Goal: Task Accomplishment & Management: Manage account settings

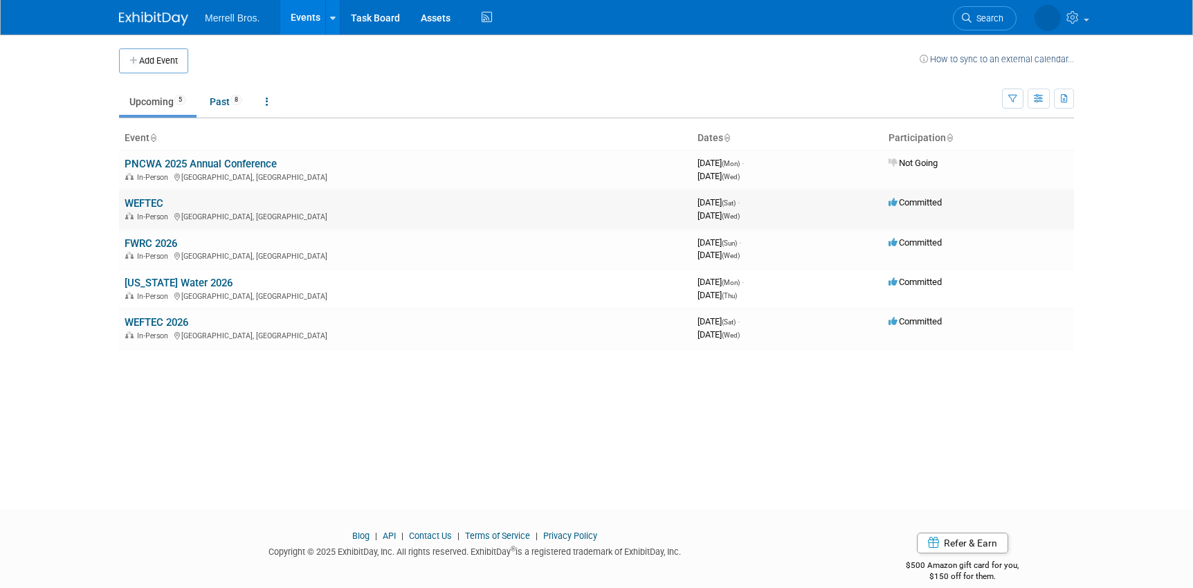
click at [154, 199] on link "WEFTEC" at bounding box center [144, 203] width 39 height 12
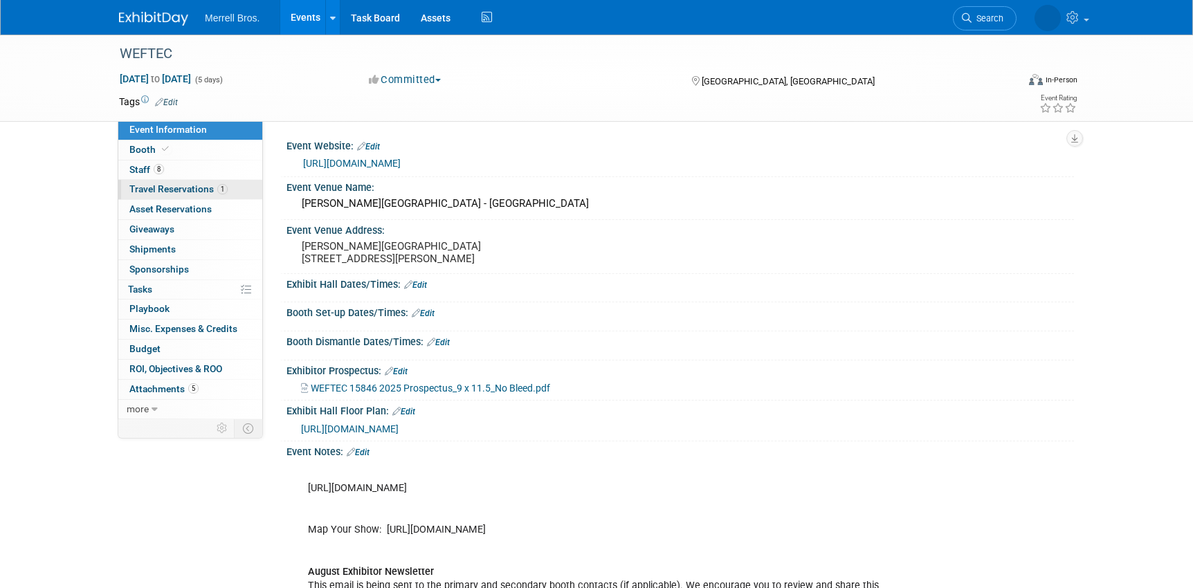
click at [144, 187] on span "Travel Reservations 1" at bounding box center [178, 188] width 98 height 11
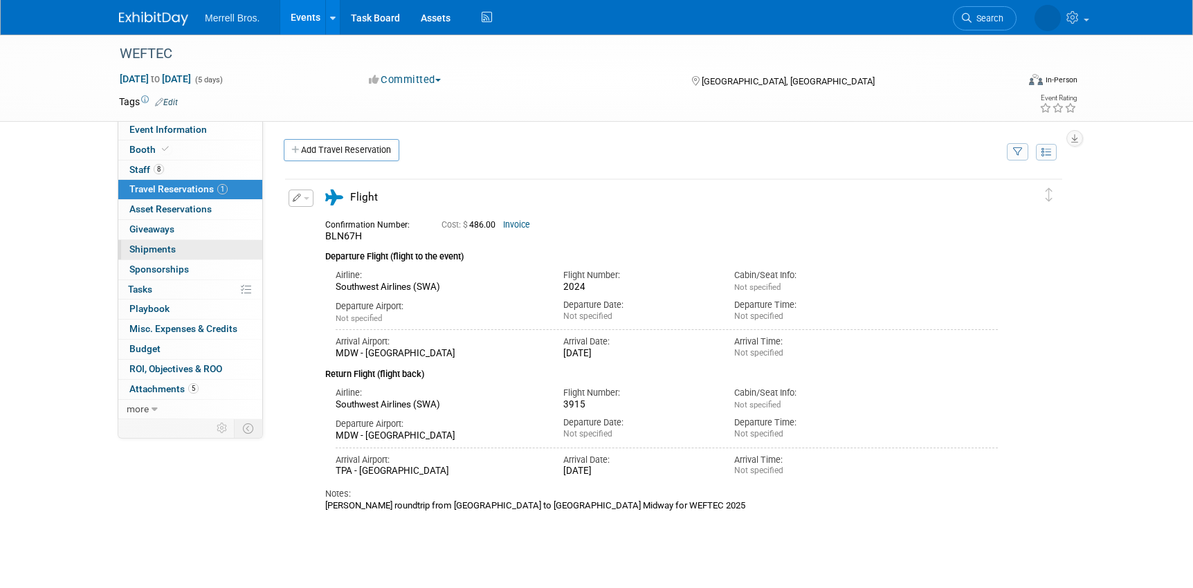
click at [158, 253] on span "Shipments 0" at bounding box center [152, 249] width 46 height 11
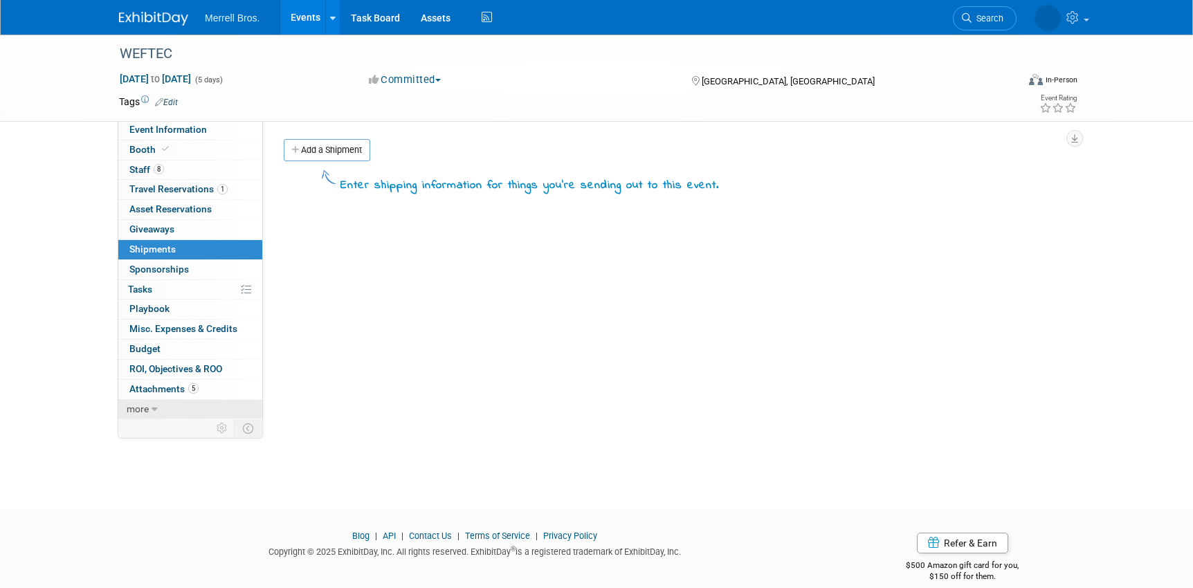
click at [147, 407] on span "more" at bounding box center [138, 408] width 22 height 11
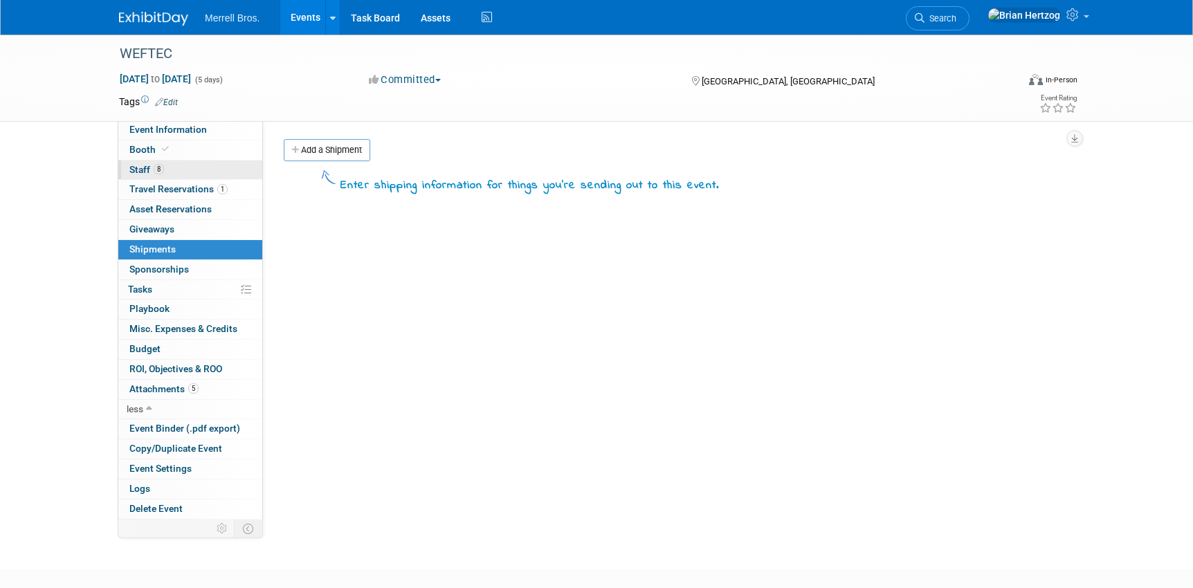
click at [176, 170] on link "8 Staff 8" at bounding box center [190, 170] width 144 height 19
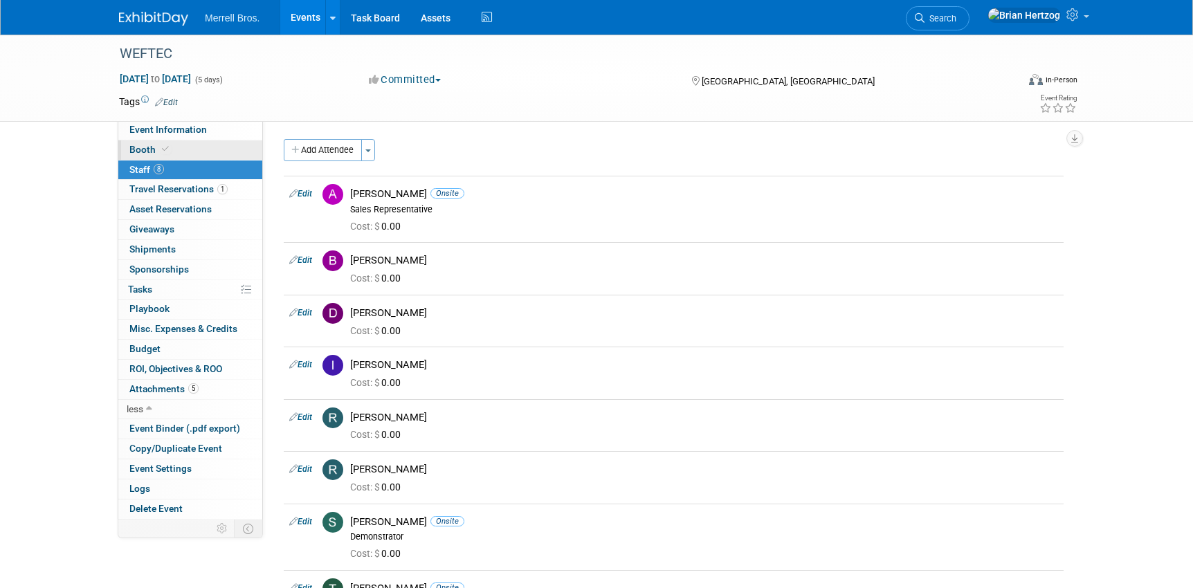
click at [143, 151] on span "Booth" at bounding box center [150, 149] width 42 height 11
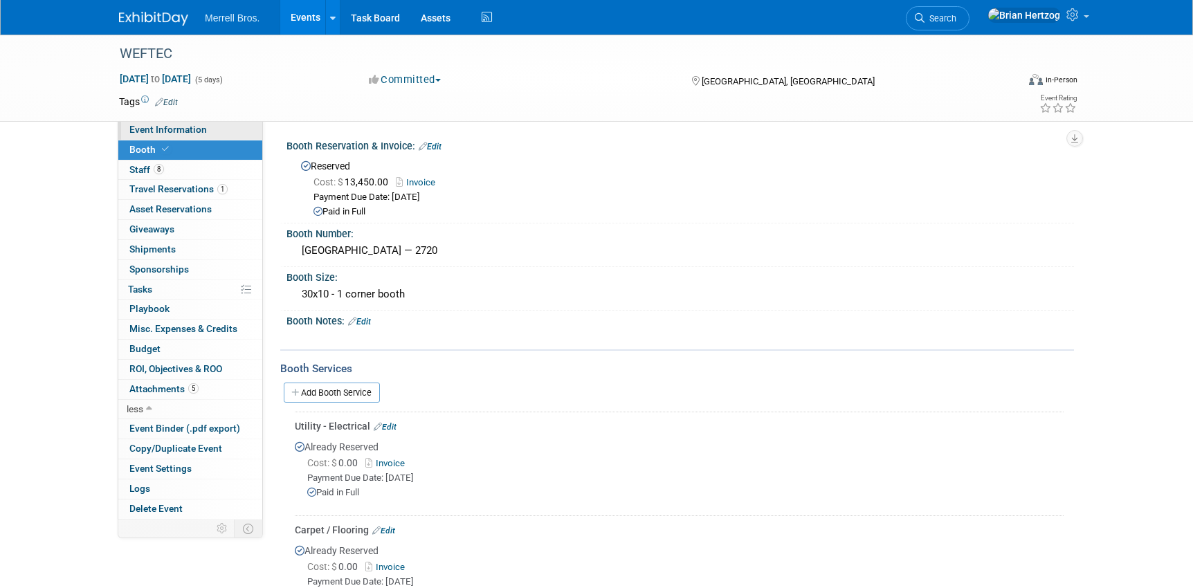
click at [143, 130] on span "Event Information" at bounding box center [167, 129] width 77 height 11
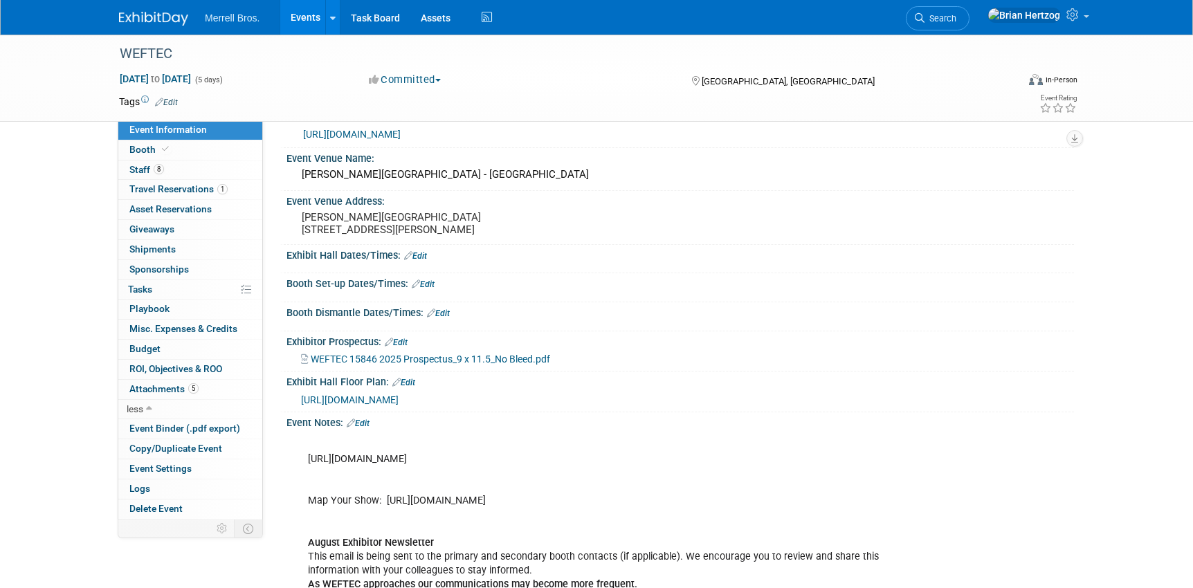
scroll to position [55, 0]
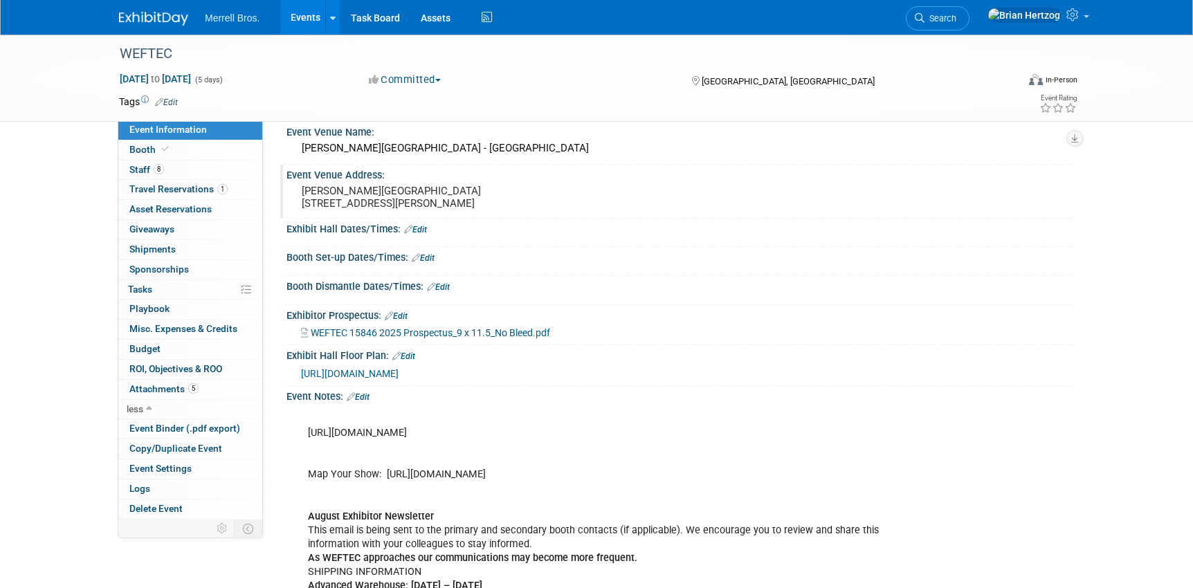
drag, startPoint x: 303, startPoint y: 185, endPoint x: 437, endPoint y: 212, distance: 136.9
click at [437, 210] on pre "[PERSON_NAME][GEOGRAPHIC_DATA] [STREET_ADDRESS][PERSON_NAME]" at bounding box center [450, 197] width 297 height 25
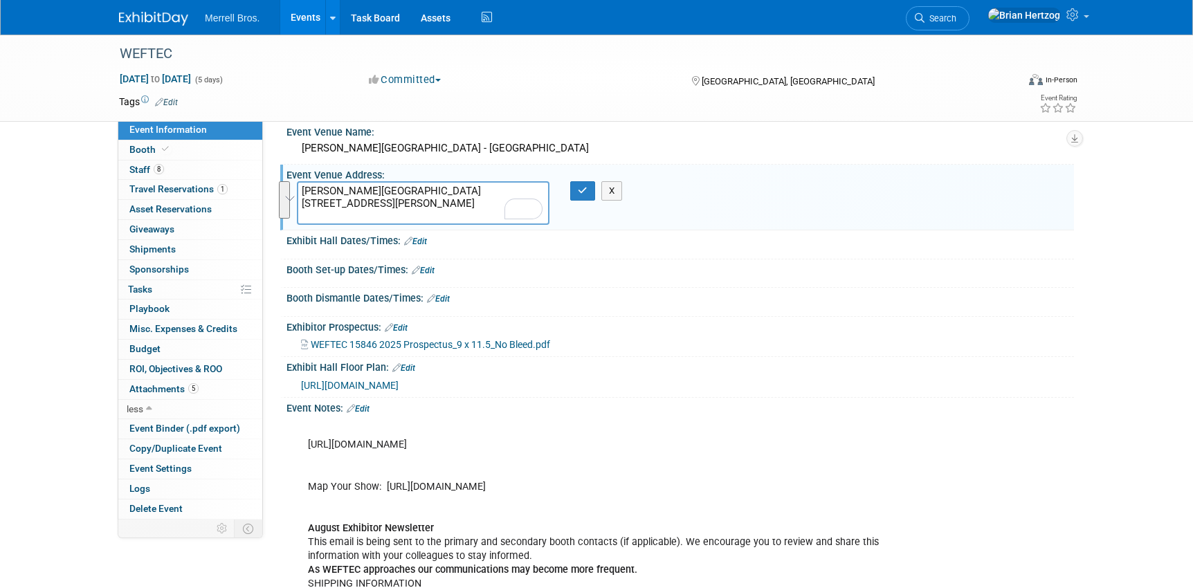
drag, startPoint x: 389, startPoint y: 212, endPoint x: 263, endPoint y: 158, distance: 136.7
click at [263, 158] on div "Event Website: Edit [URL][DOMAIN_NAME] Event Venue Name: [PERSON_NAME][GEOGRAPH…" at bounding box center [668, 263] width 811 height 396
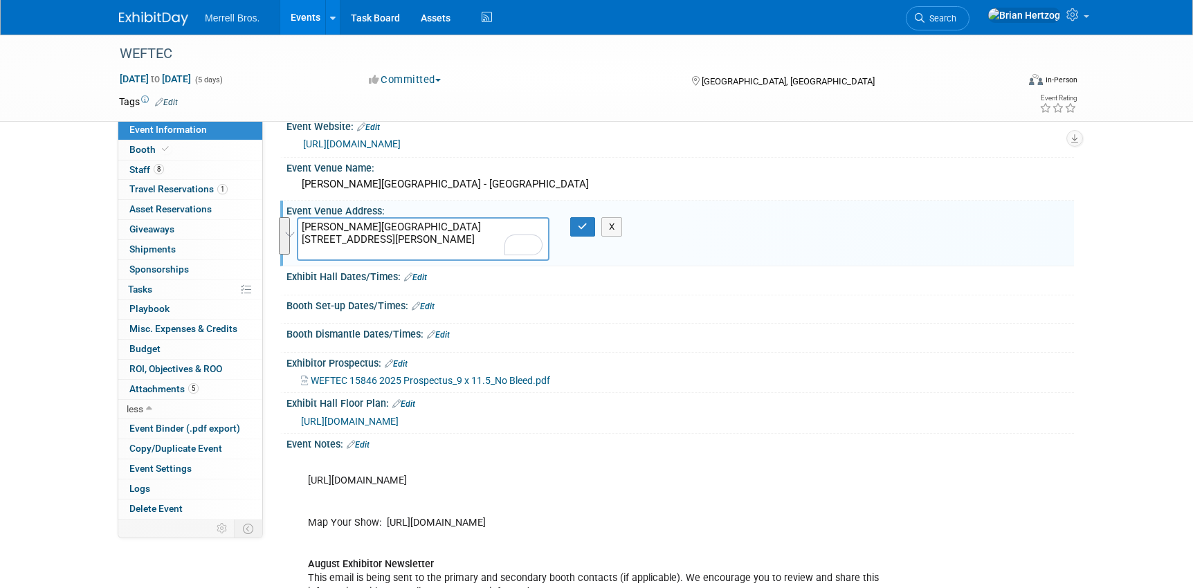
scroll to position [0, 0]
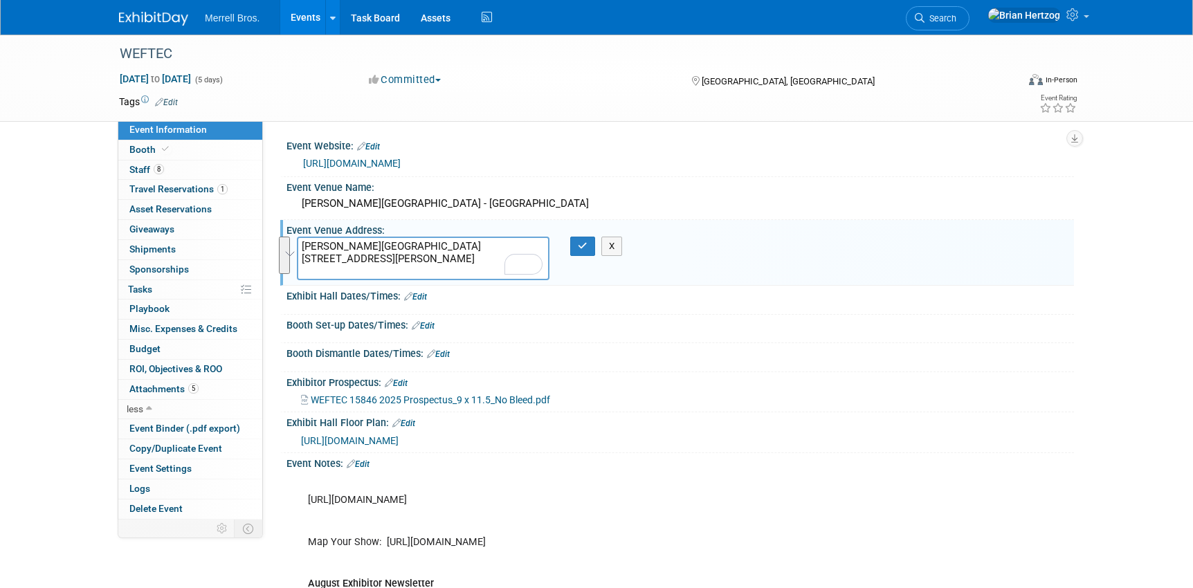
click at [143, 127] on span "Event Information" at bounding box center [167, 129] width 77 height 11
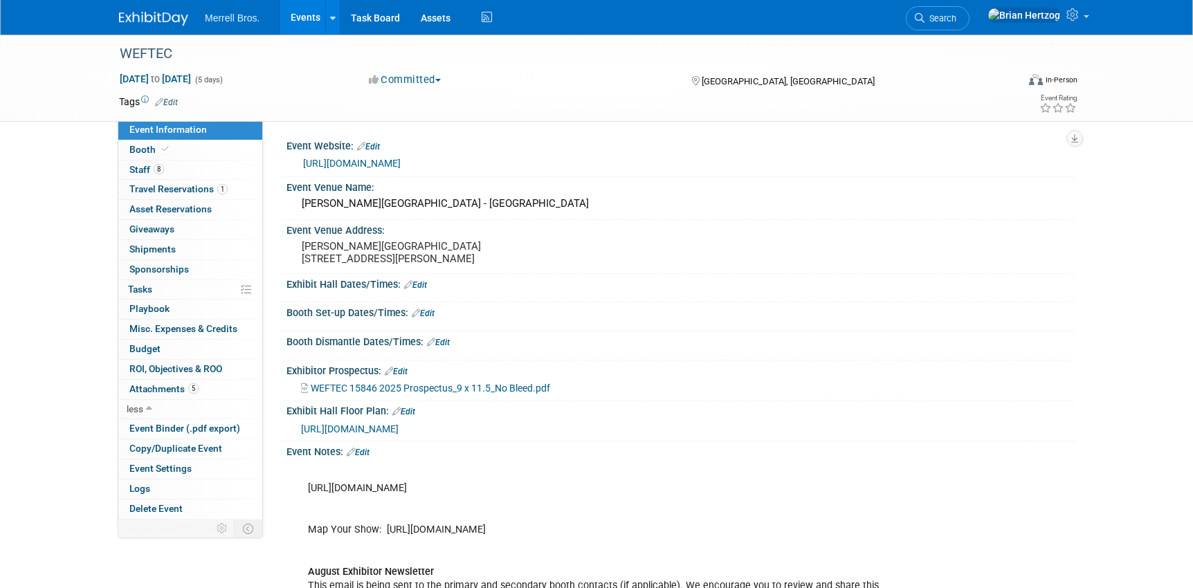
click at [421, 318] on link "Edit" at bounding box center [423, 314] width 23 height 10
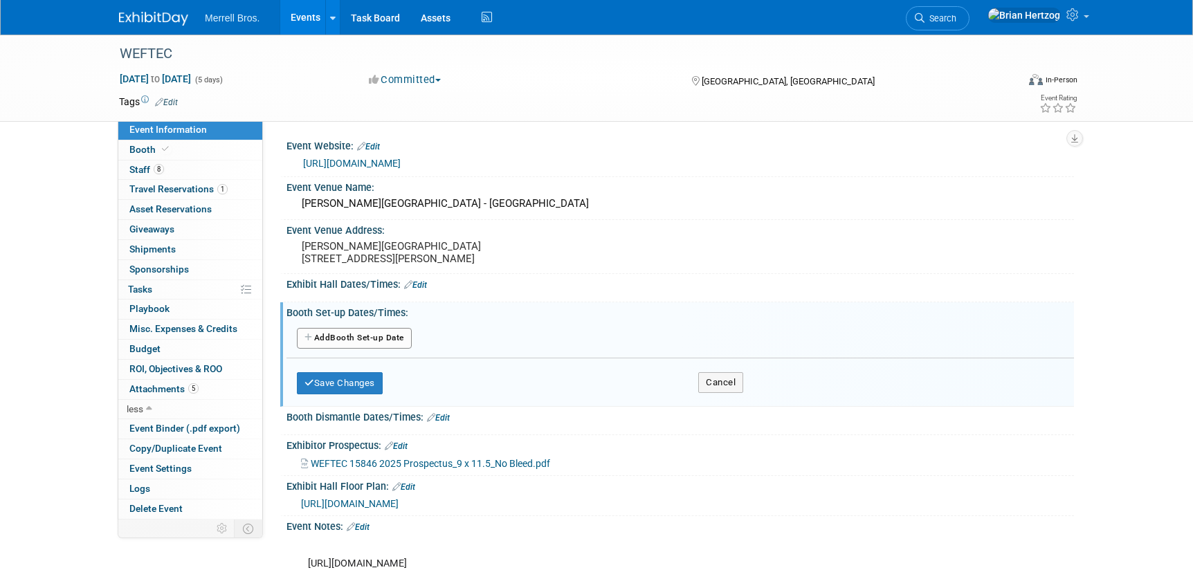
click at [345, 348] on button "Add Another Booth Set-up Date" at bounding box center [354, 338] width 115 height 21
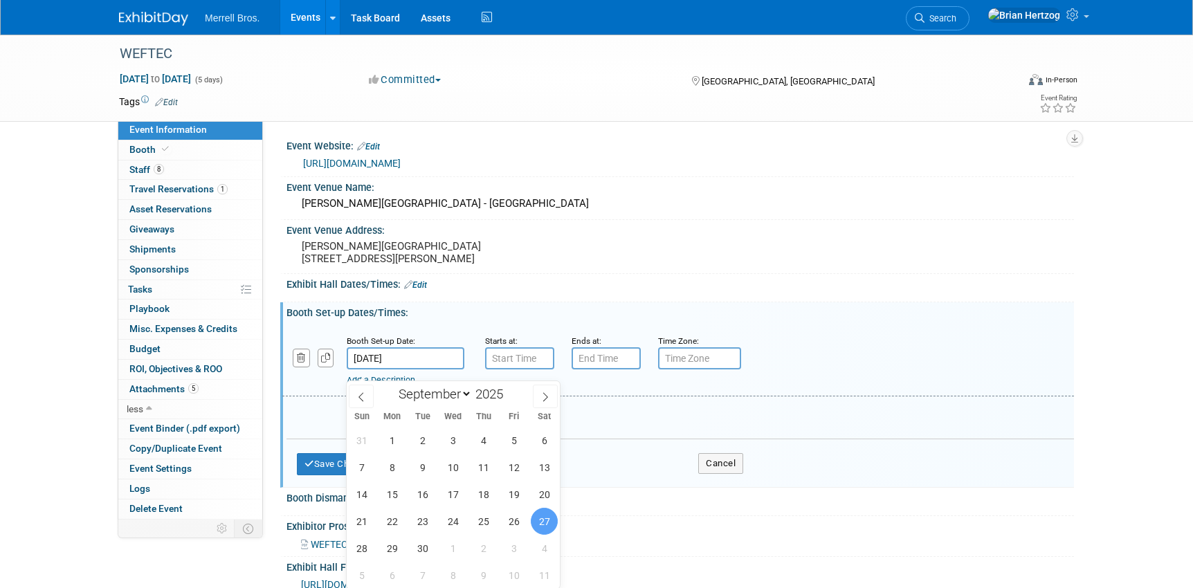
click at [389, 367] on input "[DATE]" at bounding box center [406, 358] width 118 height 22
click at [479, 515] on span "25" at bounding box center [483, 521] width 27 height 27
type input "[DATE]"
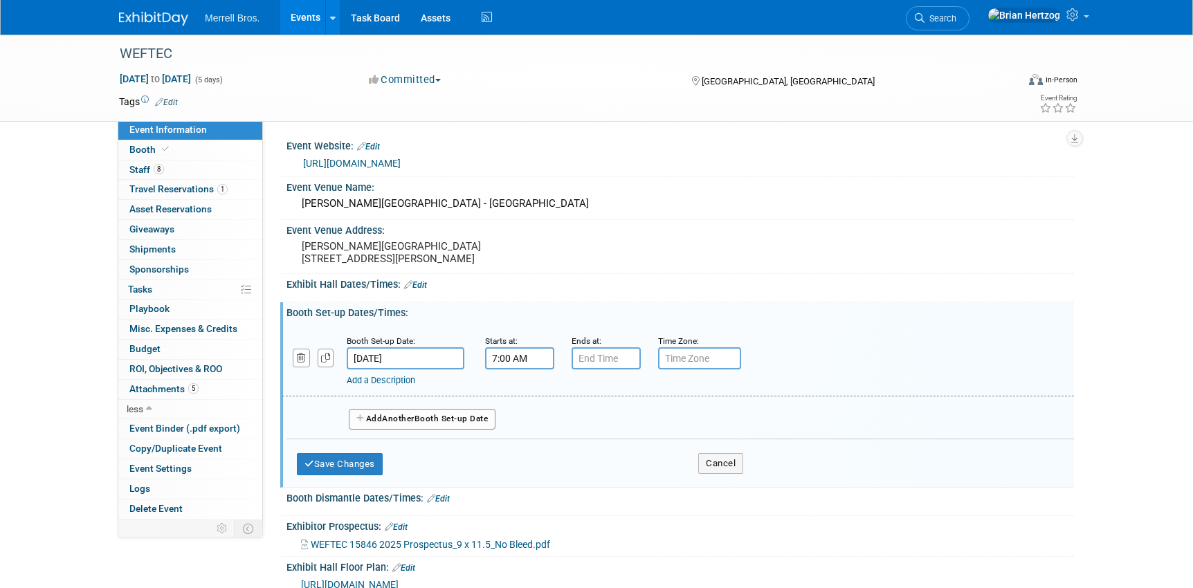
click at [510, 368] on input "7:00 AM" at bounding box center [519, 358] width 69 height 22
click at [835, 385] on div "Add a Description" at bounding box center [642, 380] width 591 height 12
click at [496, 368] on input "7:00 AM" at bounding box center [519, 358] width 69 height 22
click at [521, 404] on span at bounding box center [517, 392] width 24 height 24
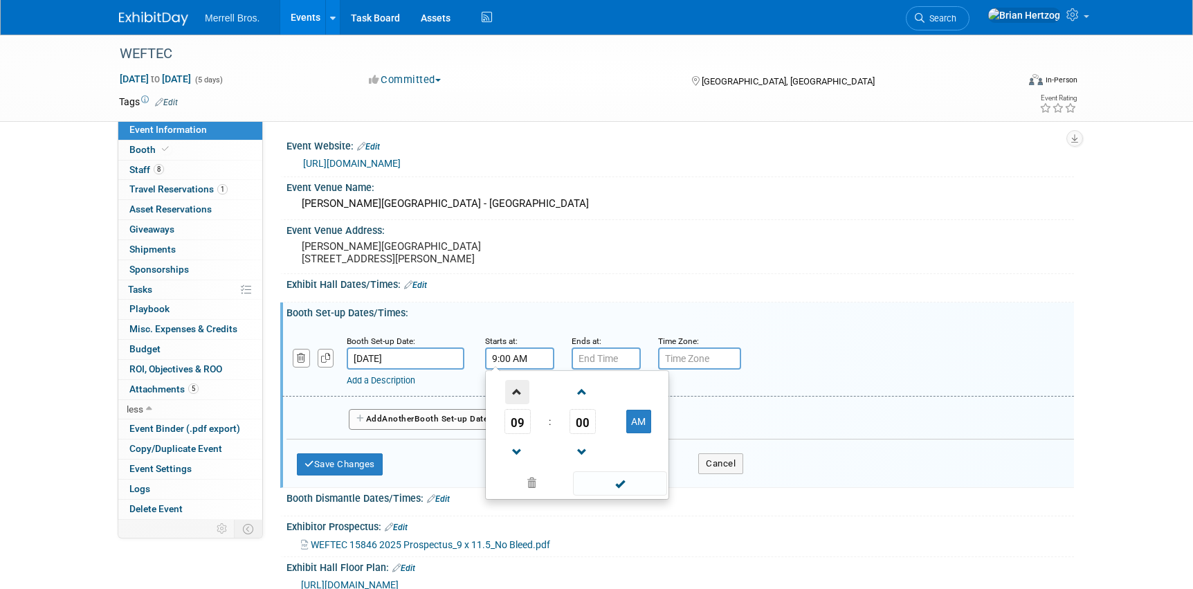
click at [521, 404] on span at bounding box center [517, 392] width 24 height 24
type input "11:00 AM"
click at [847, 371] on div "Add a Description Description:" at bounding box center [678, 359] width 812 height 53
click at [717, 369] on input "text" at bounding box center [699, 358] width 83 height 22
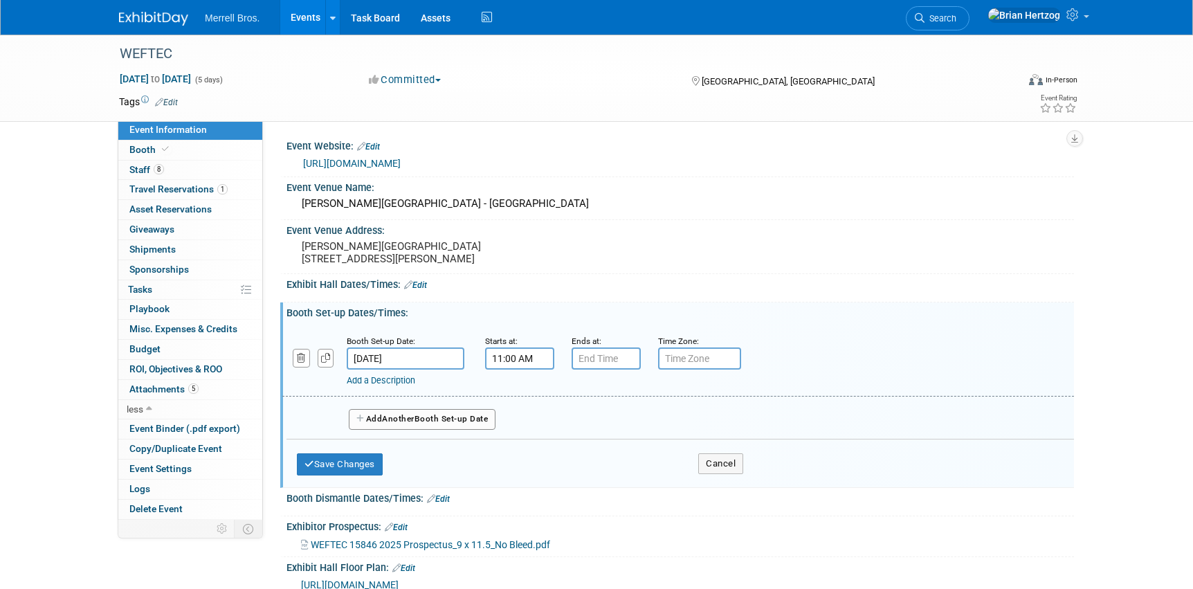
click at [691, 363] on input "text" at bounding box center [699, 358] width 83 height 22
click at [677, 365] on input "text" at bounding box center [699, 358] width 83 height 22
type input "S"
type input "CST"
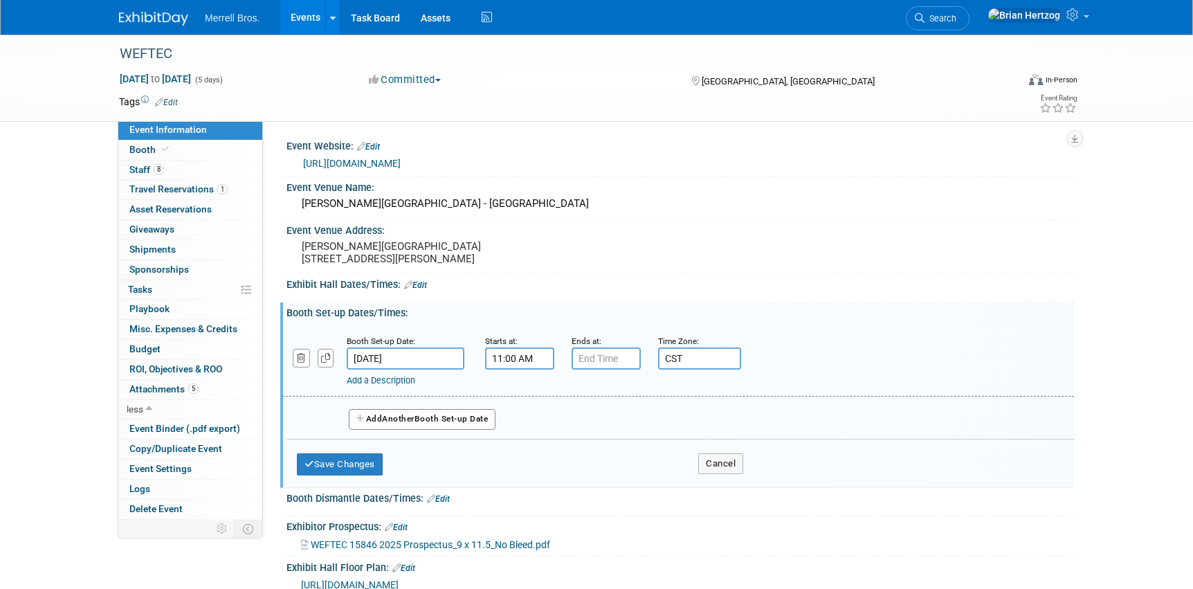
click at [803, 342] on div "Booth Set-up Date: [DATE] Starts at: 11:00 AM Ends at: Time Zone: Apply to all …" at bounding box center [677, 361] width 791 height 71
click at [320, 472] on button "Save Changes" at bounding box center [340, 464] width 86 height 22
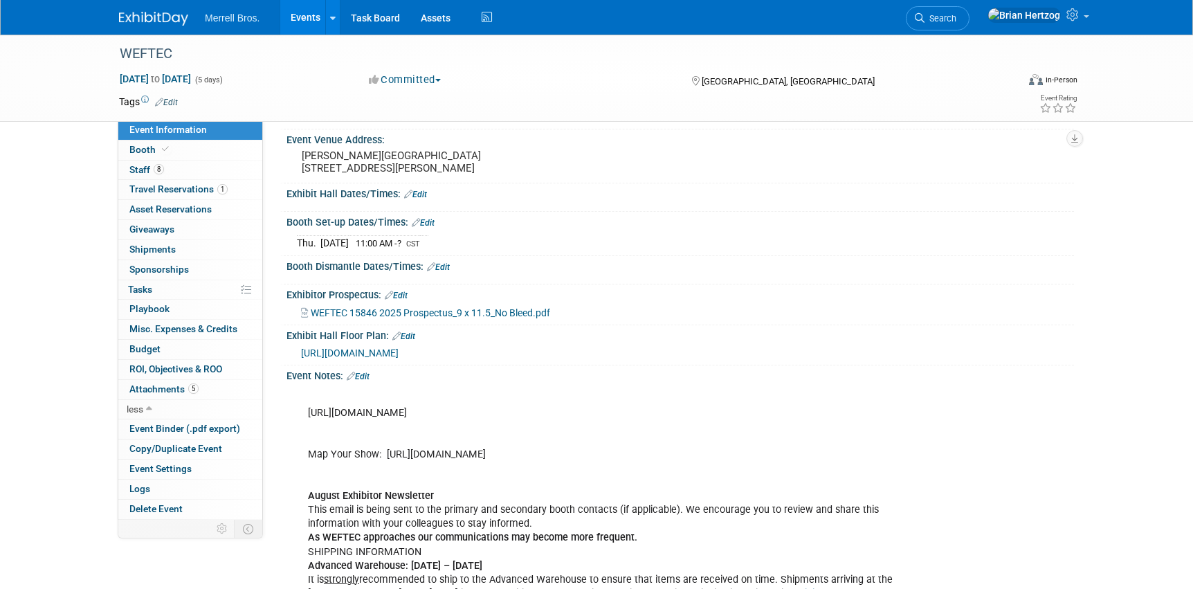
scroll to position [111, 0]
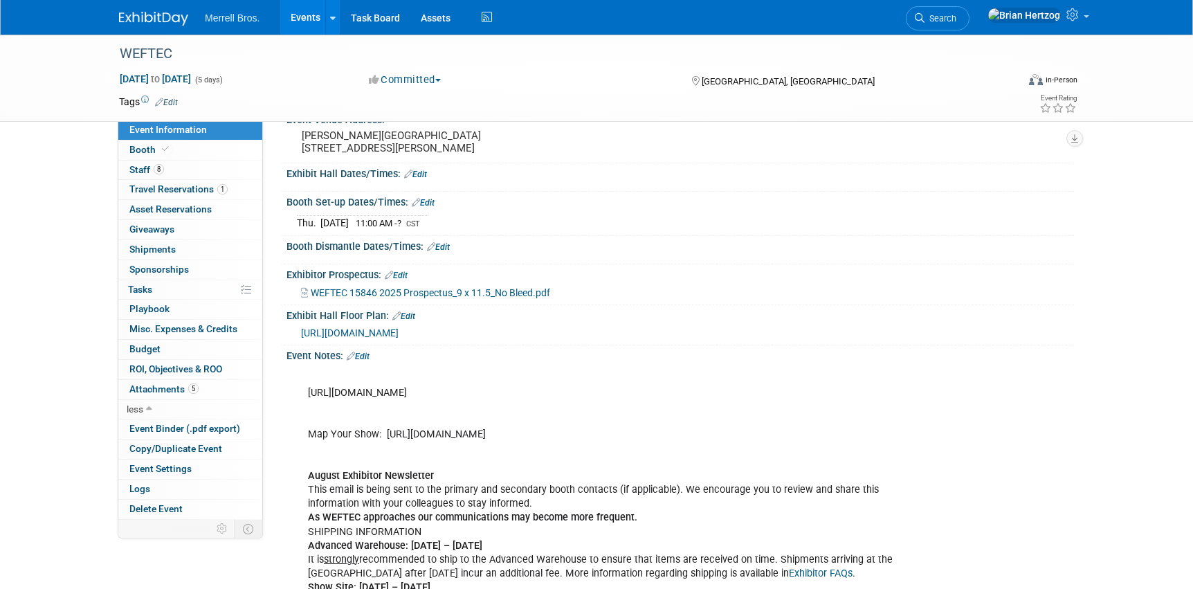
click at [365, 361] on link "Edit" at bounding box center [358, 356] width 23 height 10
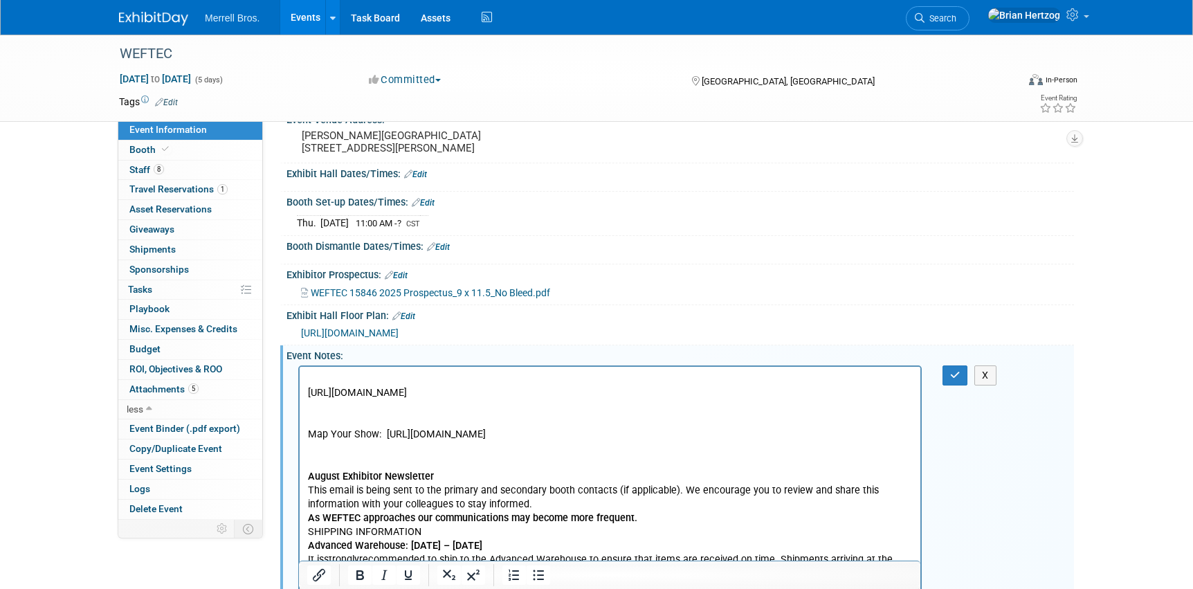
scroll to position [0, 0]
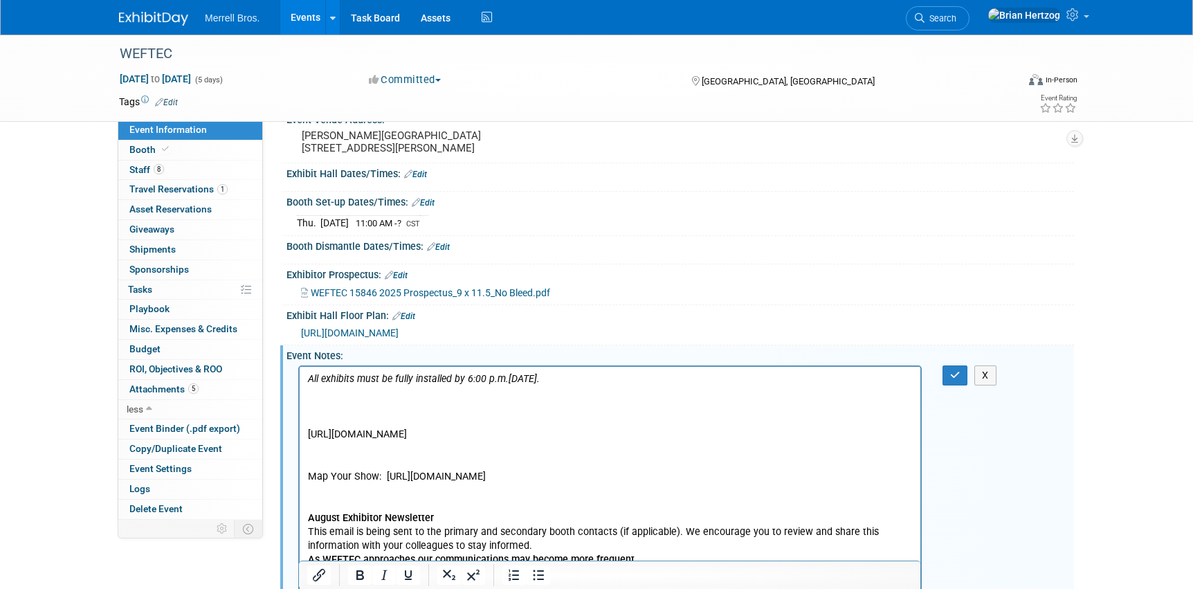
click at [309, 391] on p "To enrich screen reader interactions, please activate Accessibility in Grammarl…" at bounding box center [610, 392] width 605 height 14
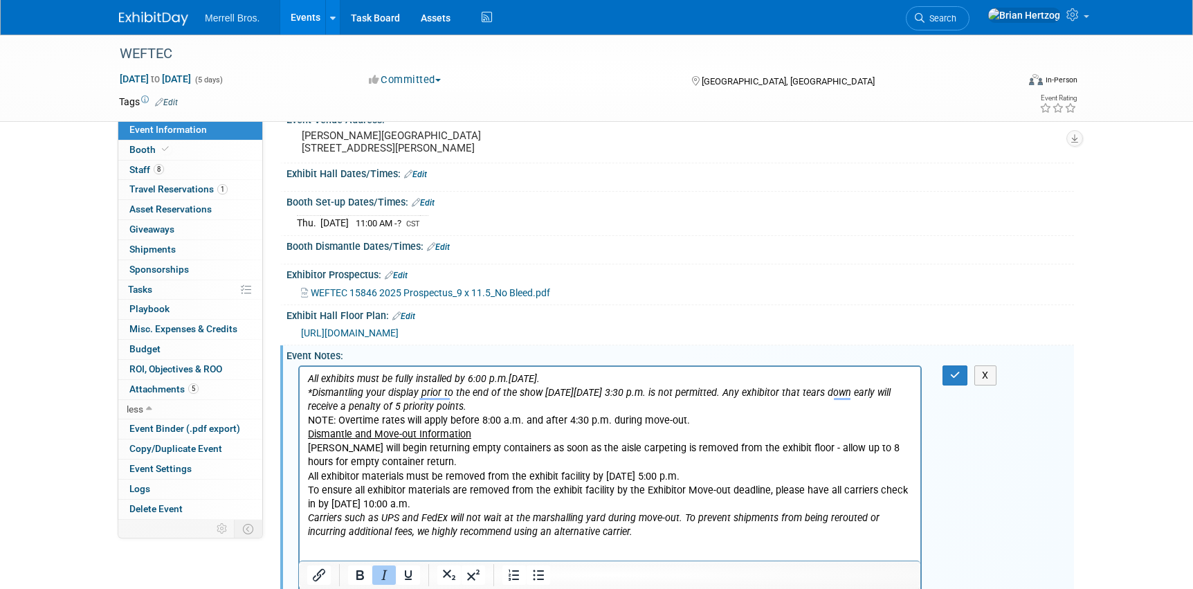
scroll to position [166, 0]
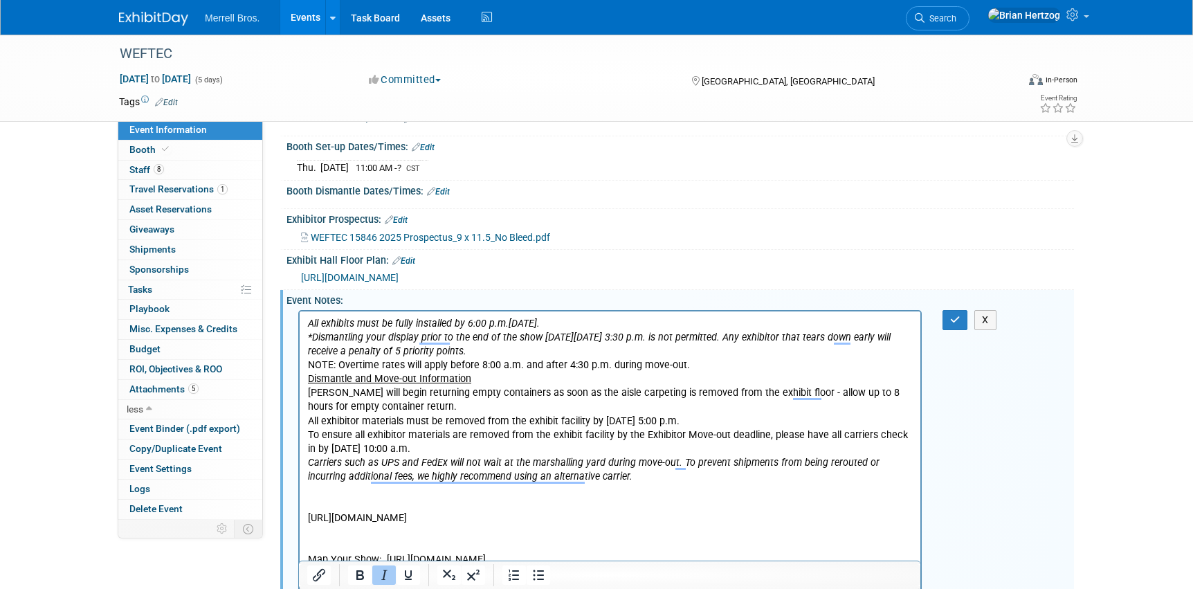
click at [308, 321] on icon "All exhibits must be fully installed by 6:00 p.m.[DATE]." at bounding box center [424, 323] width 232 height 12
drag, startPoint x: 354, startPoint y: 333, endPoint x: 557, endPoint y: 349, distance: 204.0
click at [557, 349] on p "Move Out: *Dismantling your display prior to the end of the show [DATE][DATE] 3…" at bounding box center [610, 344] width 605 height 28
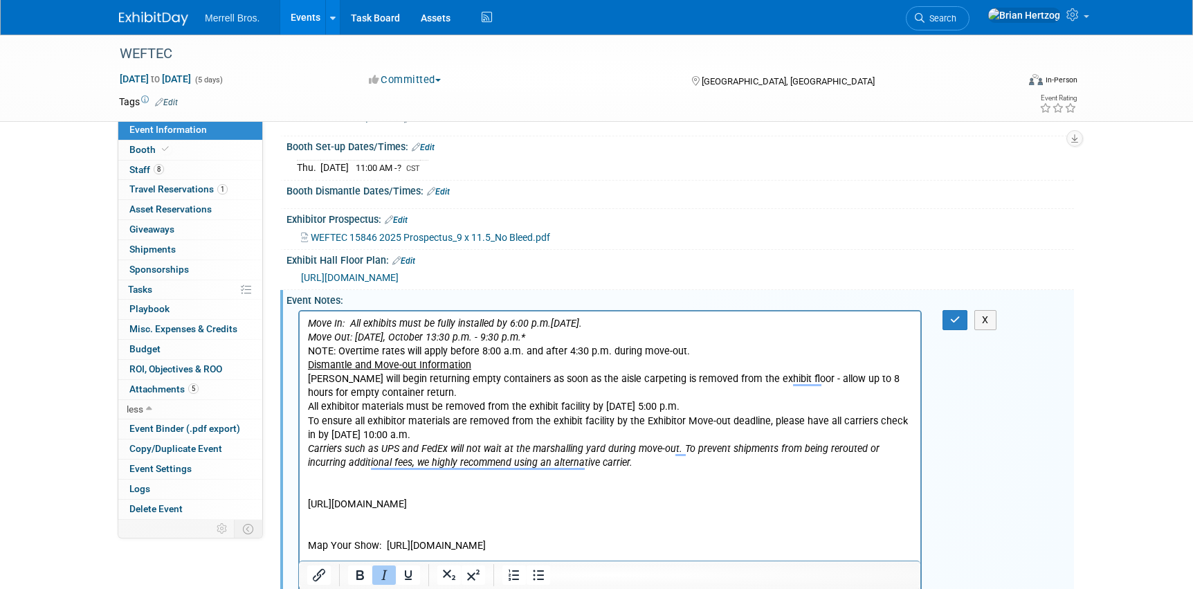
click at [449, 336] on icon "Move Out: [DATE], October 13:30 p.m. - 9:30 p.m.*" at bounding box center [416, 337] width 217 height 12
click at [448, 332] on icon "Move Out: [DATE] 3:30 p.m. - 9:30 p.m.*" at bounding box center [398, 337] width 181 height 12
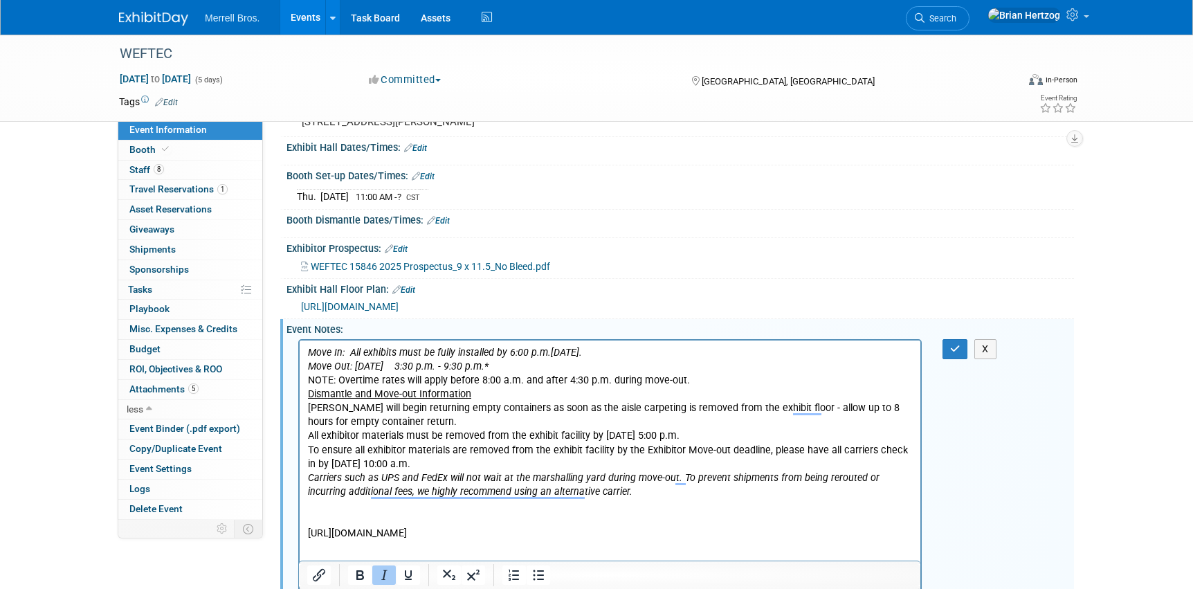
scroll to position [111, 0]
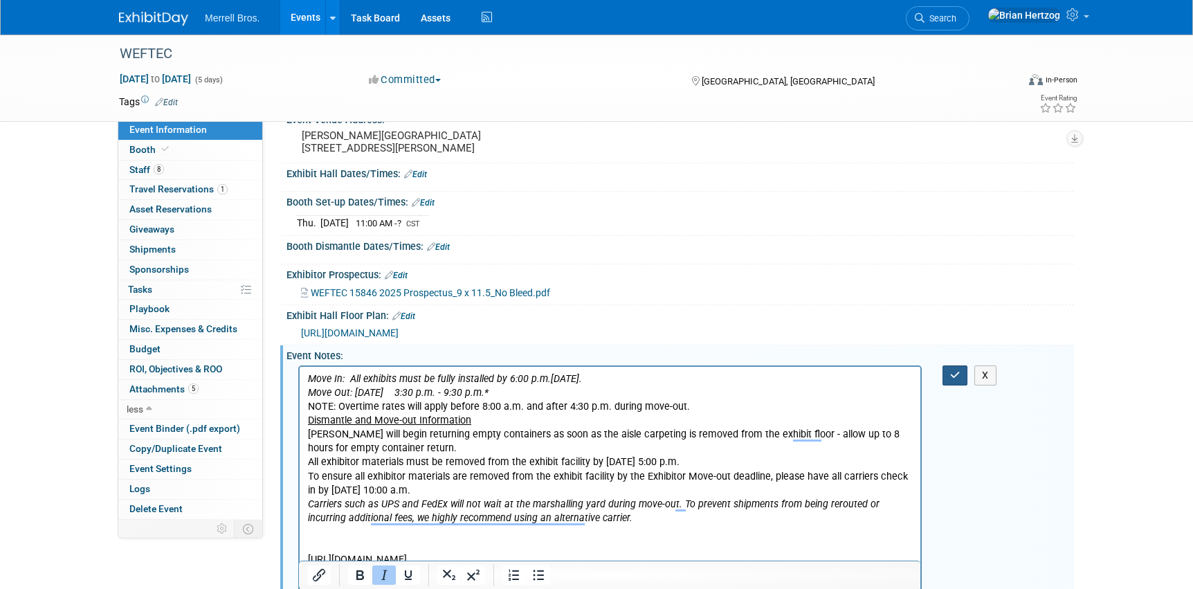
click at [960, 380] on icon "button" at bounding box center [955, 375] width 10 height 10
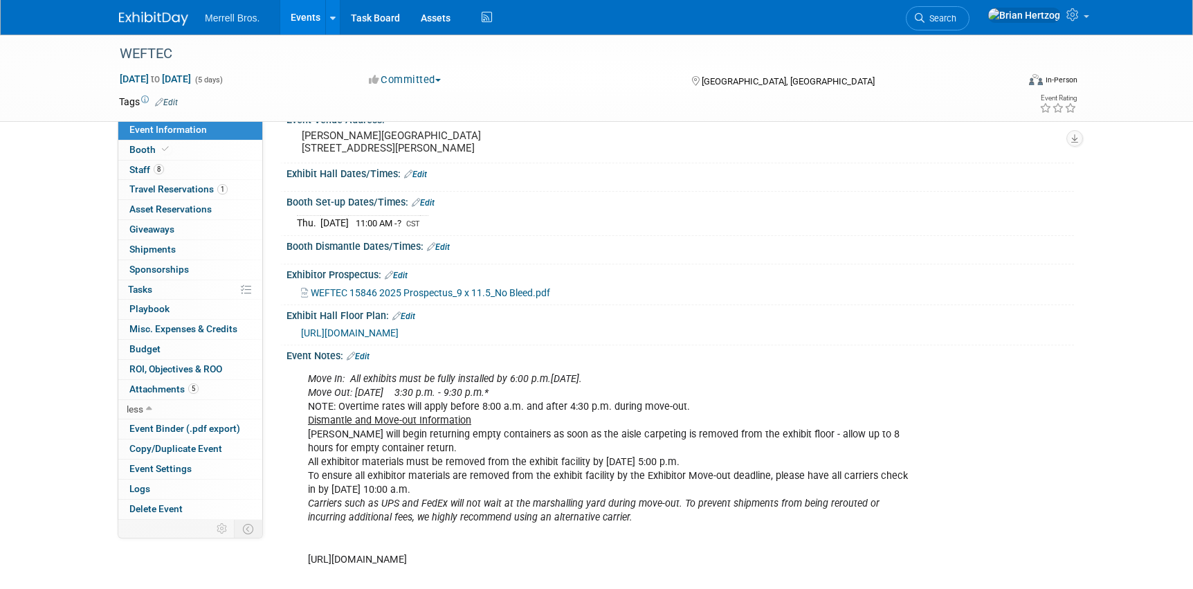
click at [444, 252] on link "Edit" at bounding box center [438, 247] width 23 height 10
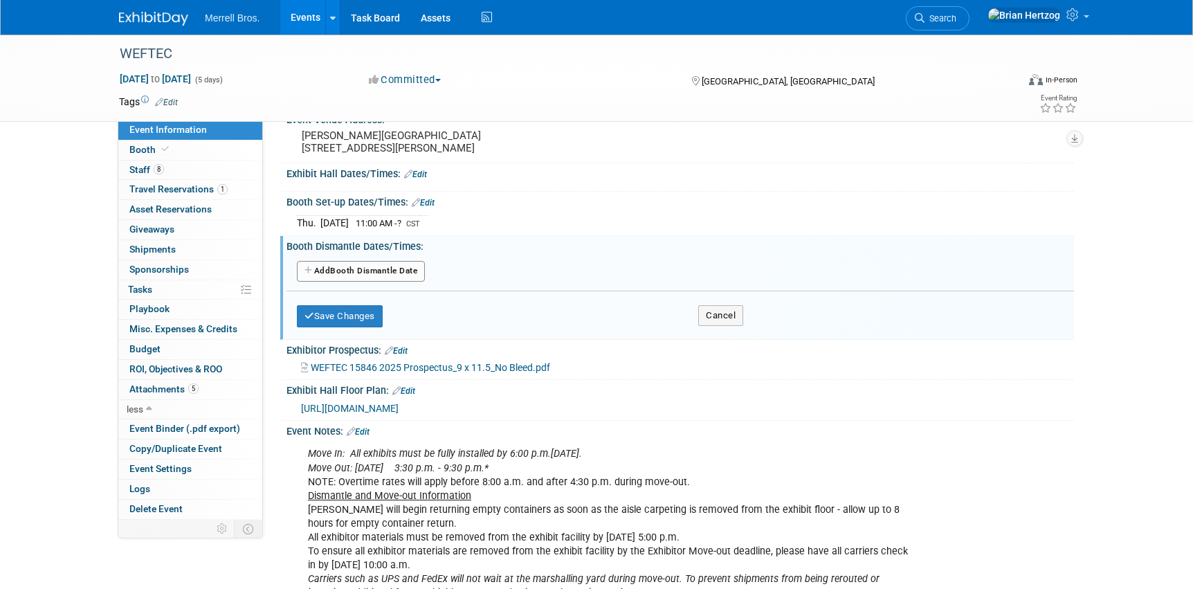
click at [363, 281] on button "Add Another Booth Dismantle Date" at bounding box center [361, 271] width 128 height 21
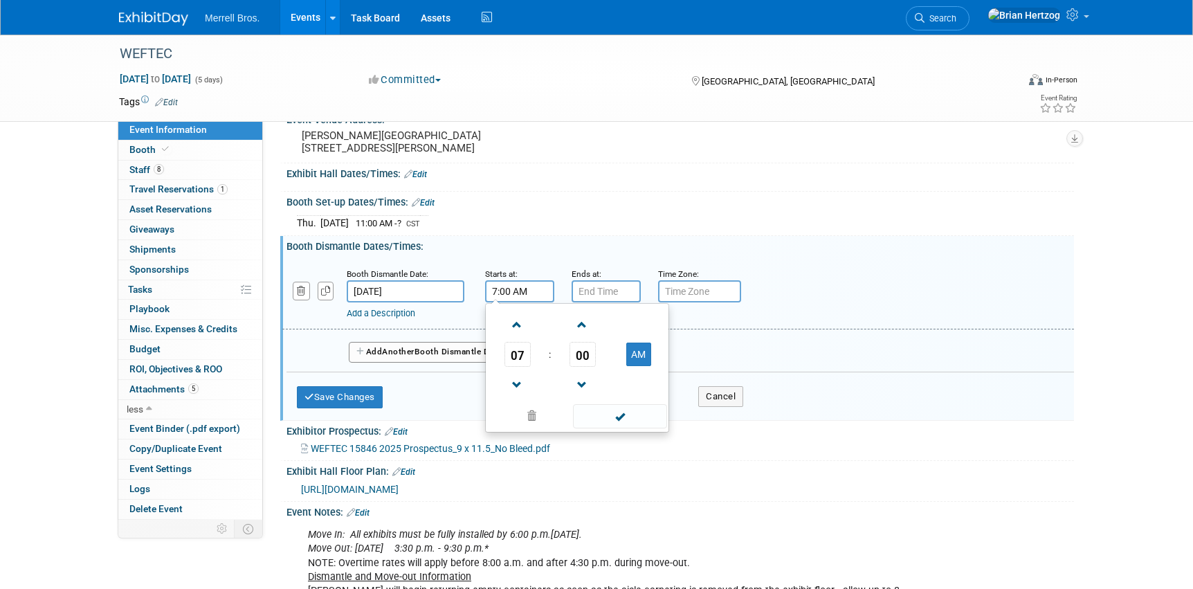
click at [505, 302] on input "7:00 AM" at bounding box center [519, 291] width 69 height 22
click at [515, 336] on span at bounding box center [517, 325] width 24 height 24
click at [516, 337] on span at bounding box center [517, 325] width 24 height 24
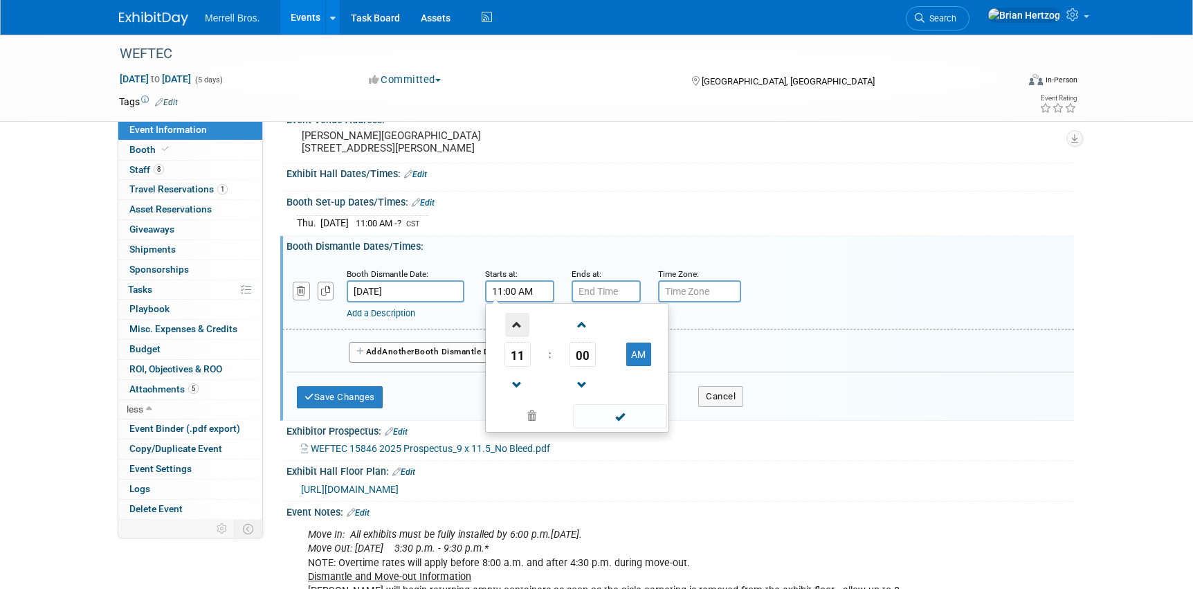
click at [516, 337] on span at bounding box center [517, 325] width 24 height 24
click at [585, 337] on span at bounding box center [582, 325] width 24 height 24
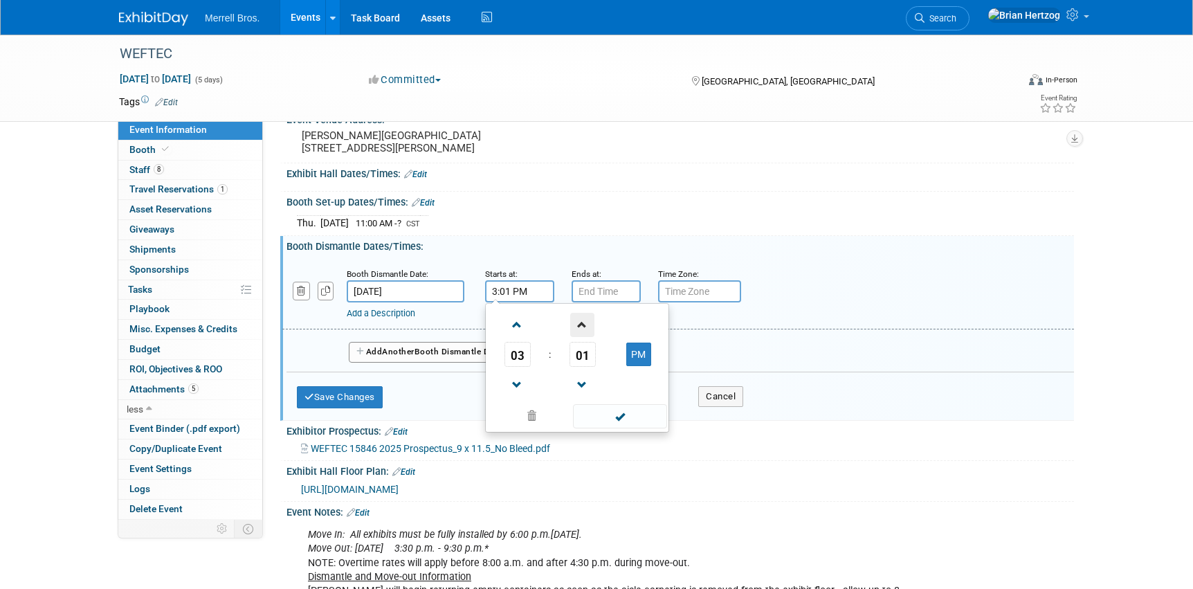
click at [585, 337] on span at bounding box center [582, 325] width 24 height 24
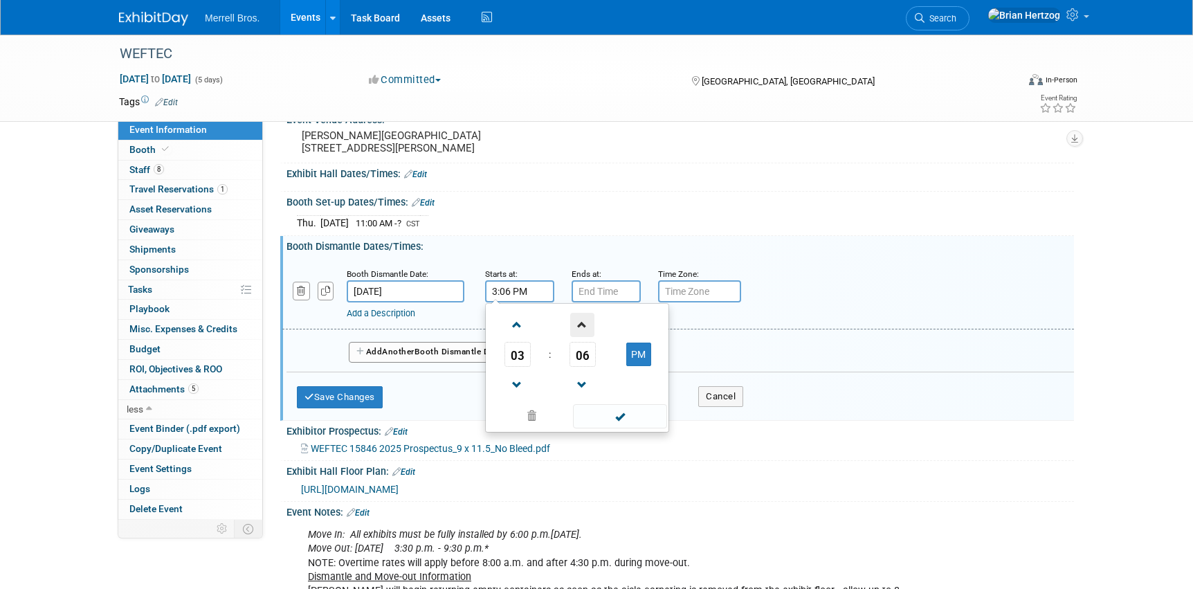
click at [585, 337] on span at bounding box center [582, 325] width 24 height 24
click at [587, 364] on span "07" at bounding box center [582, 354] width 26 height 25
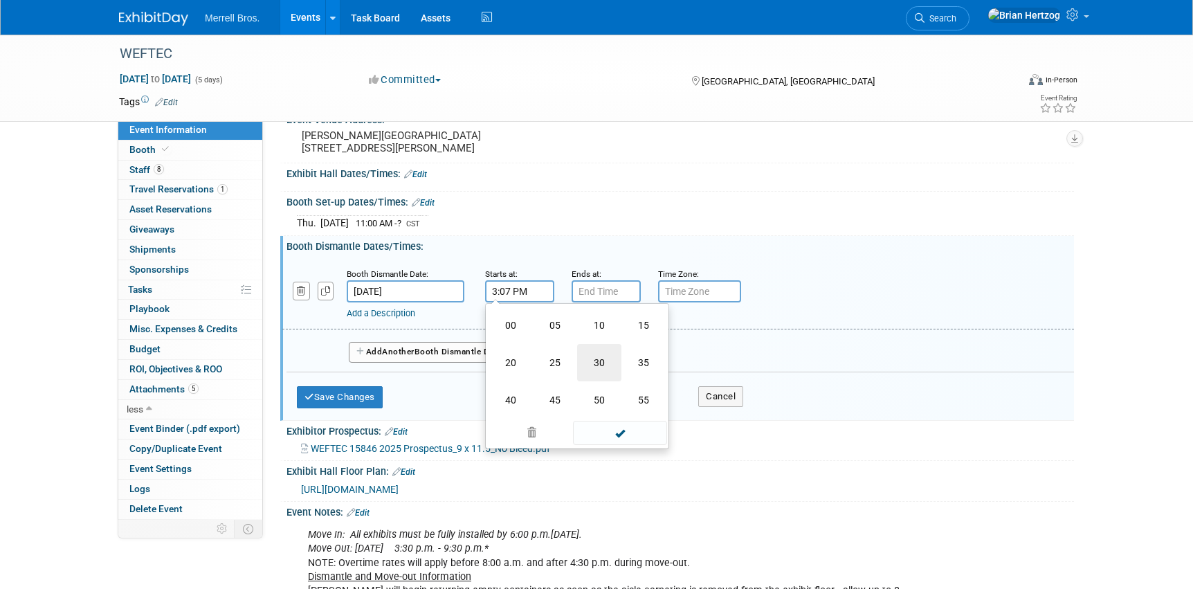
click at [598, 373] on td "30" at bounding box center [599, 362] width 44 height 37
type input "3:30 PM"
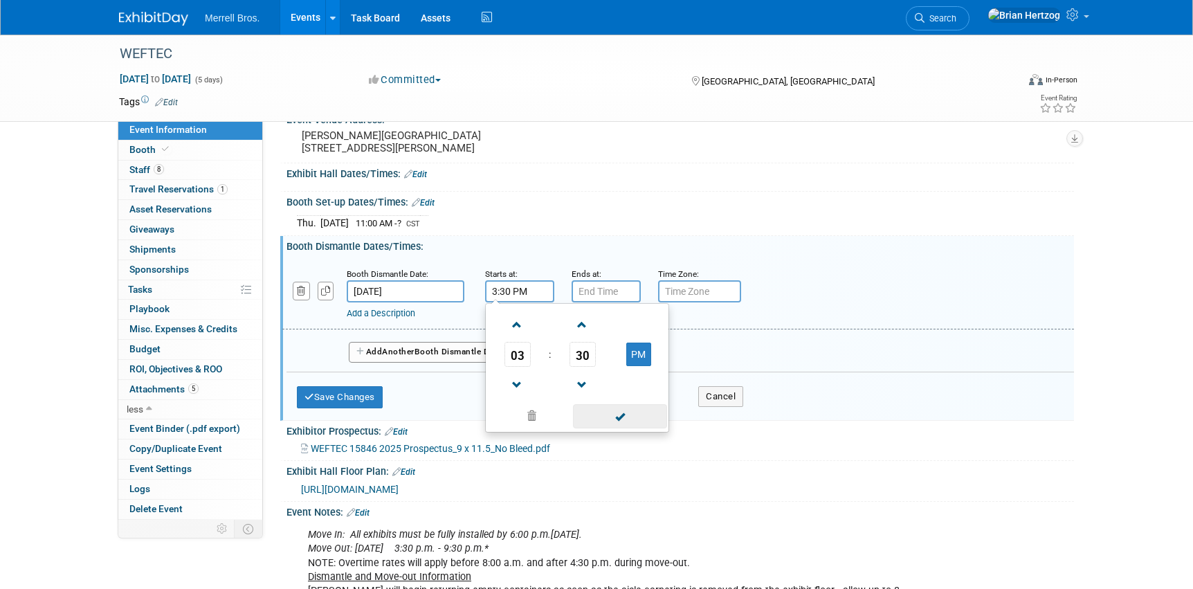
click at [619, 428] on span at bounding box center [619, 416] width 93 height 24
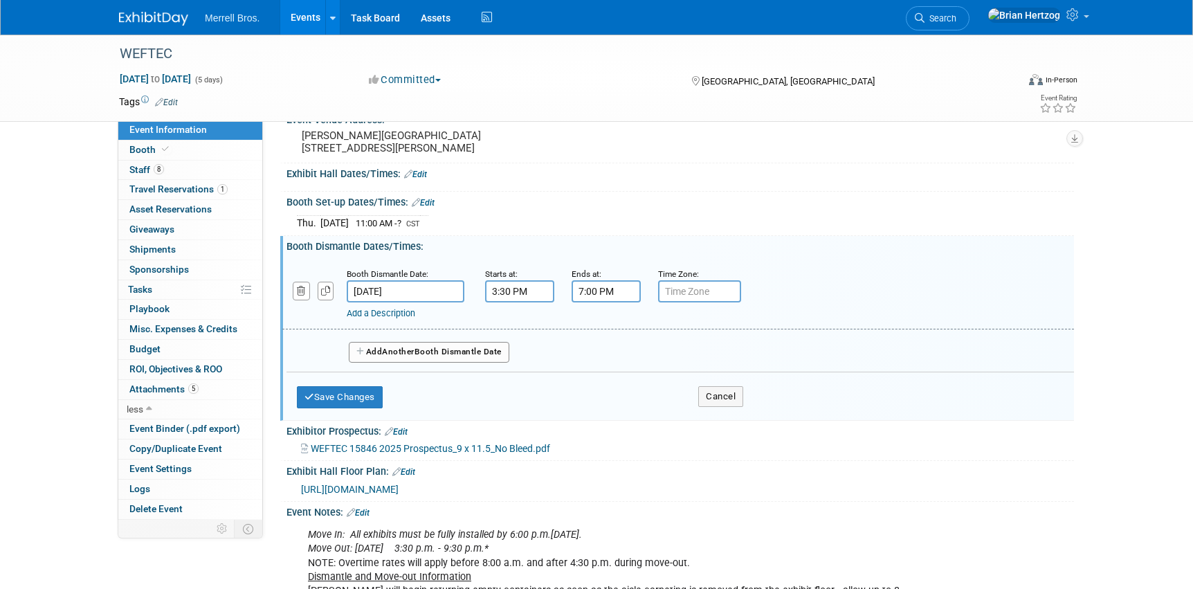
click at [591, 301] on input "7:00 PM" at bounding box center [605, 291] width 69 height 22
click at [606, 337] on span at bounding box center [603, 325] width 24 height 24
click at [672, 365] on span "00" at bounding box center [669, 354] width 26 height 25
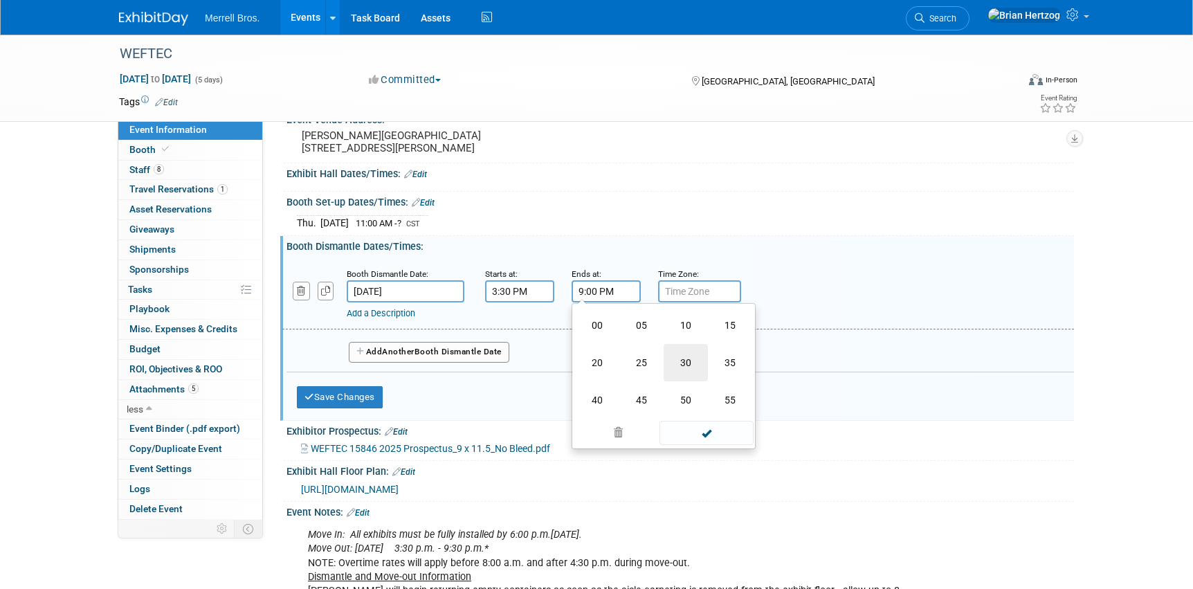
click at [695, 374] on td "30" at bounding box center [685, 362] width 44 height 37
type input "9:30 PM"
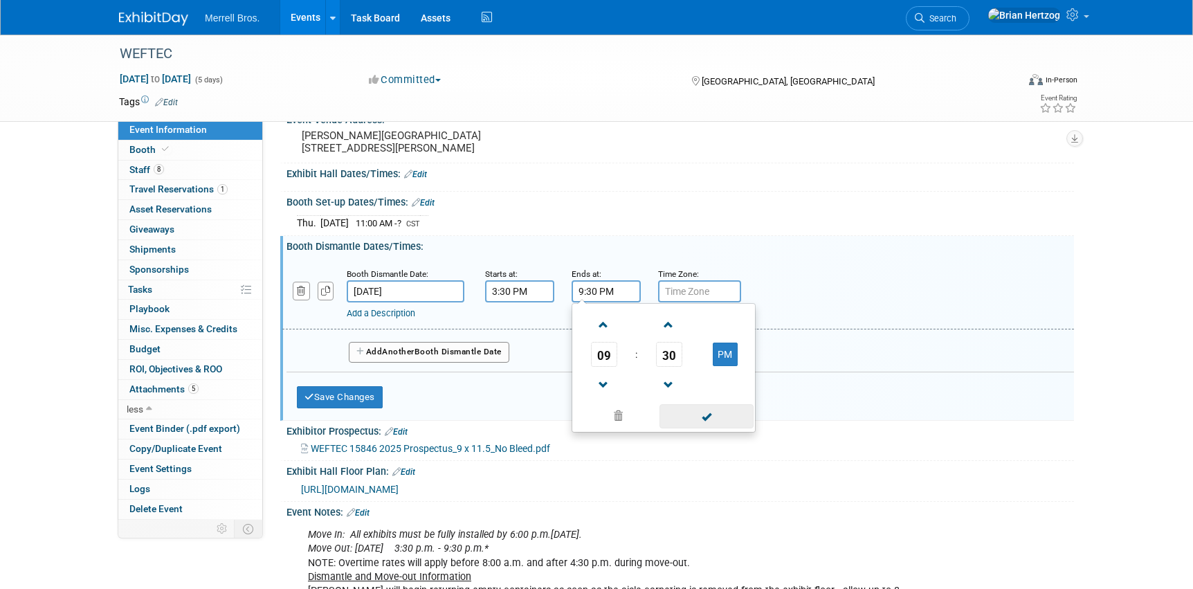
click at [697, 421] on span at bounding box center [705, 416] width 93 height 24
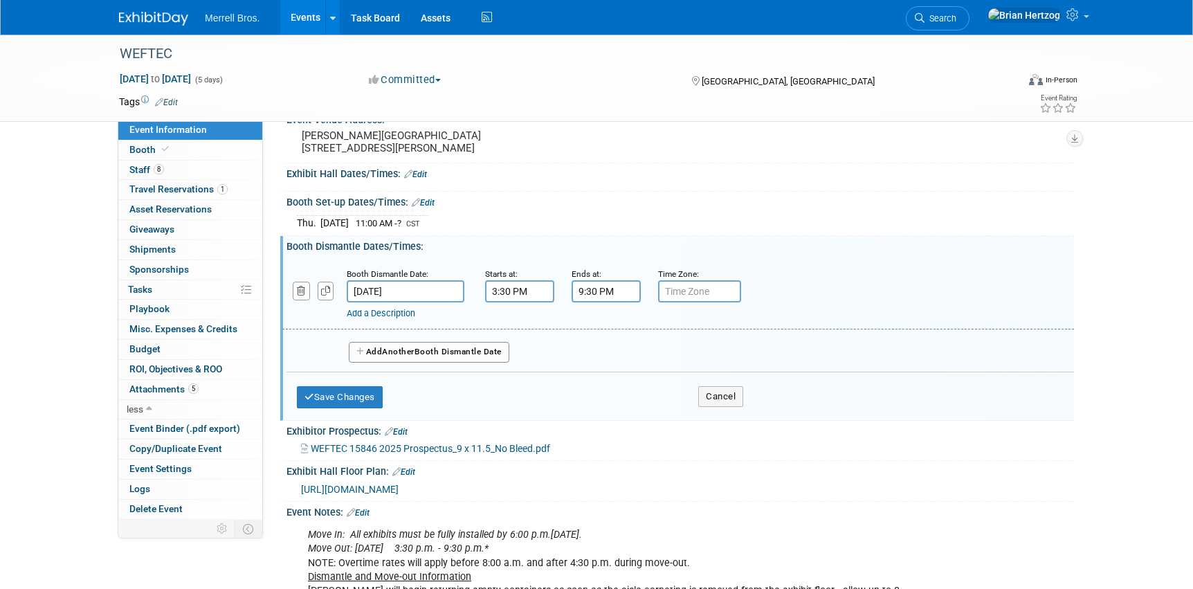
click at [388, 356] on span "Another" at bounding box center [398, 352] width 33 height 10
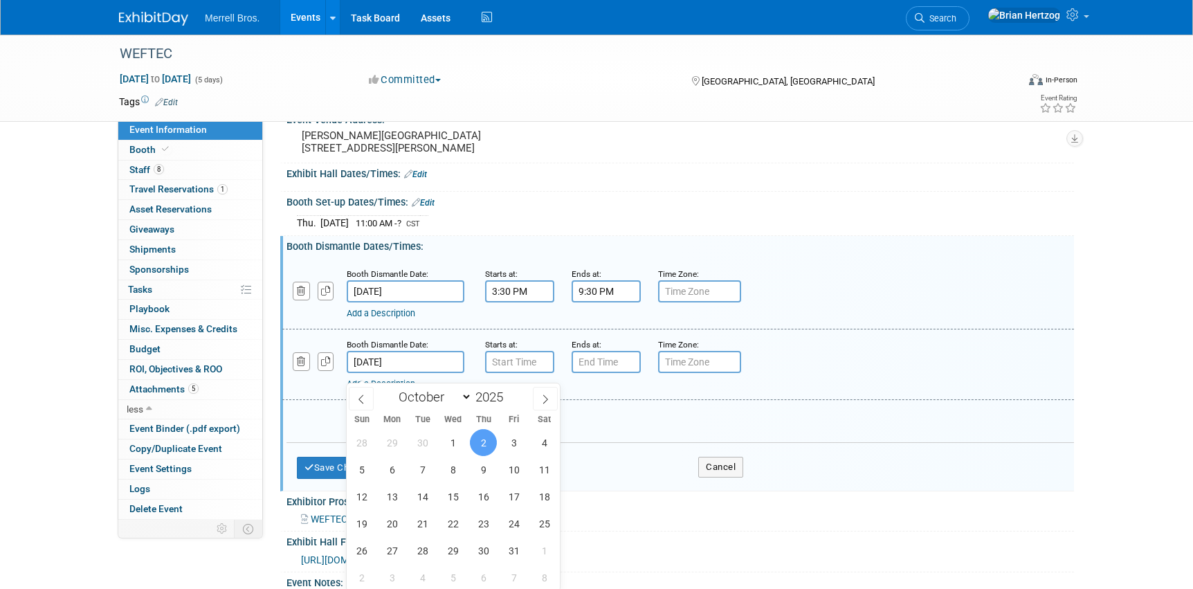
click at [403, 368] on input "[DATE]" at bounding box center [406, 362] width 118 height 22
click at [505, 373] on input "7:00 AM" at bounding box center [519, 362] width 69 height 22
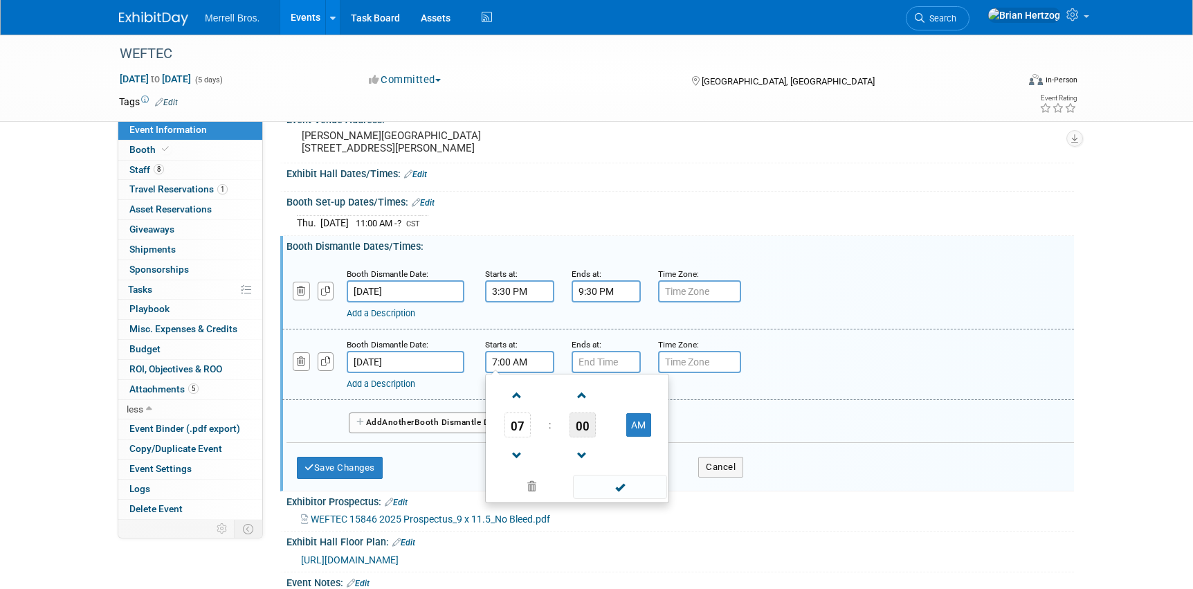
click at [588, 435] on span "00" at bounding box center [582, 424] width 26 height 25
click at [612, 442] on td "30" at bounding box center [599, 432] width 44 height 37
type input "7:30 AM"
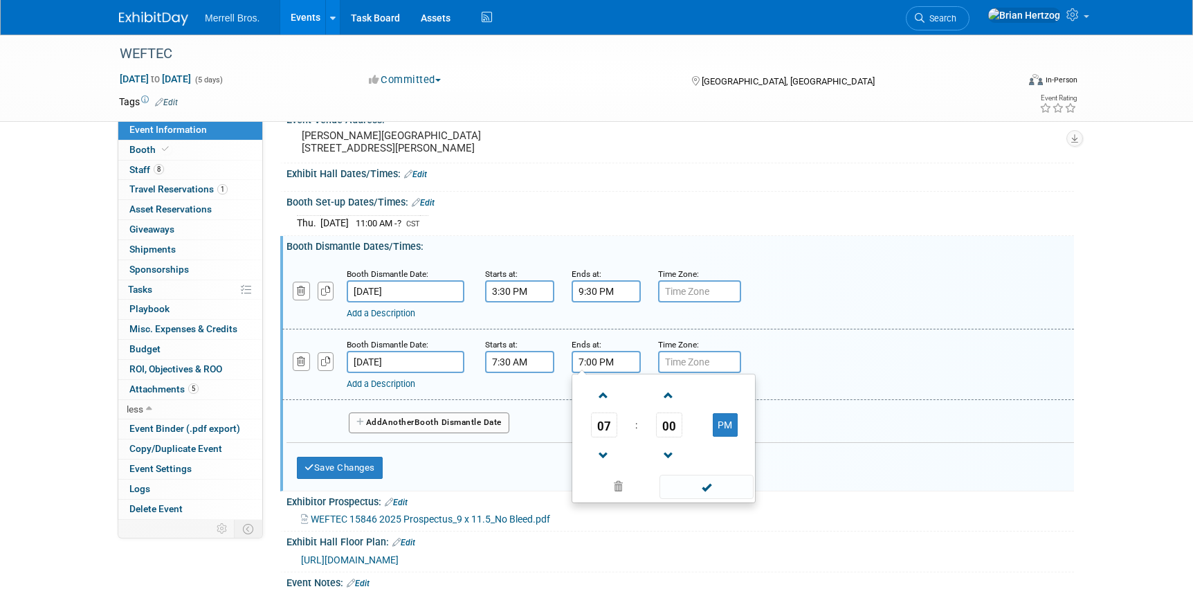
click at [609, 363] on input "7:00 PM" at bounding box center [605, 362] width 69 height 22
click at [603, 458] on span at bounding box center [603, 455] width 24 height 24
type input "5:00 PM"
click at [716, 497] on span at bounding box center [705, 487] width 93 height 24
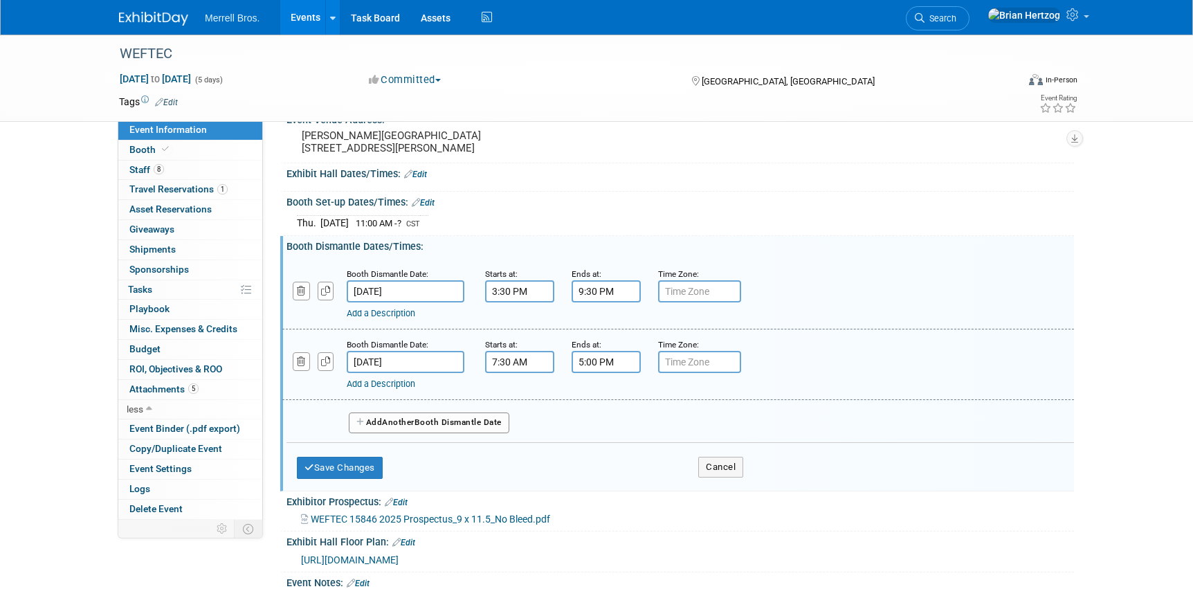
click at [679, 302] on input "text" at bounding box center [699, 291] width 83 height 22
type input "CST"
click at [703, 372] on input "text" at bounding box center [699, 362] width 83 height 22
type input "CST"
click at [343, 471] on button "Save Changes" at bounding box center [340, 468] width 86 height 22
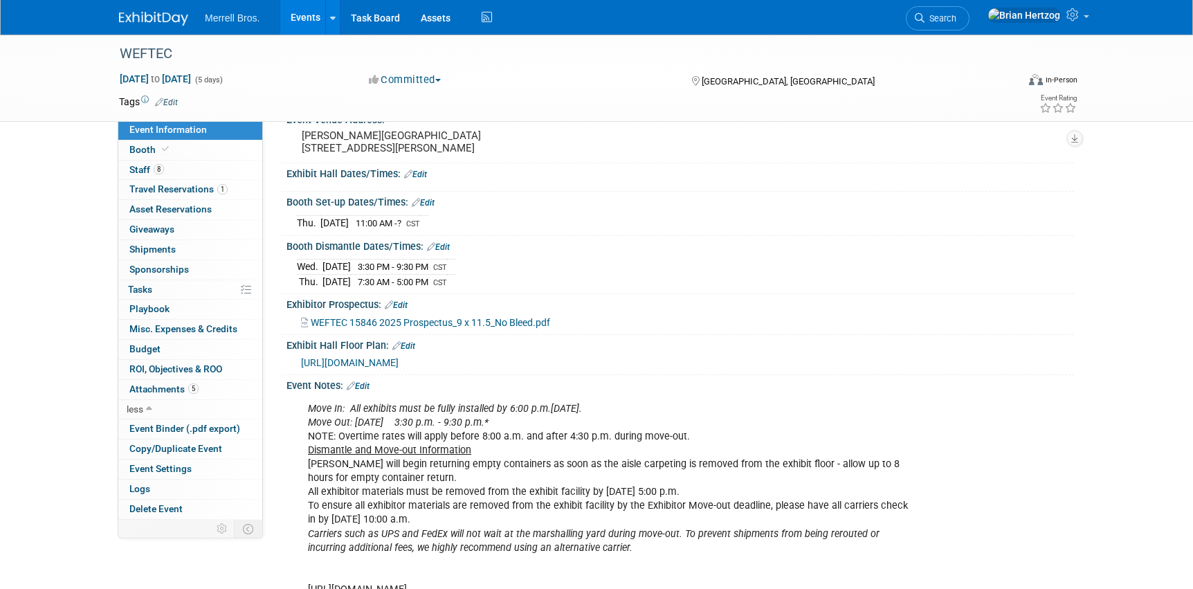
click at [429, 208] on link "Edit" at bounding box center [423, 203] width 23 height 10
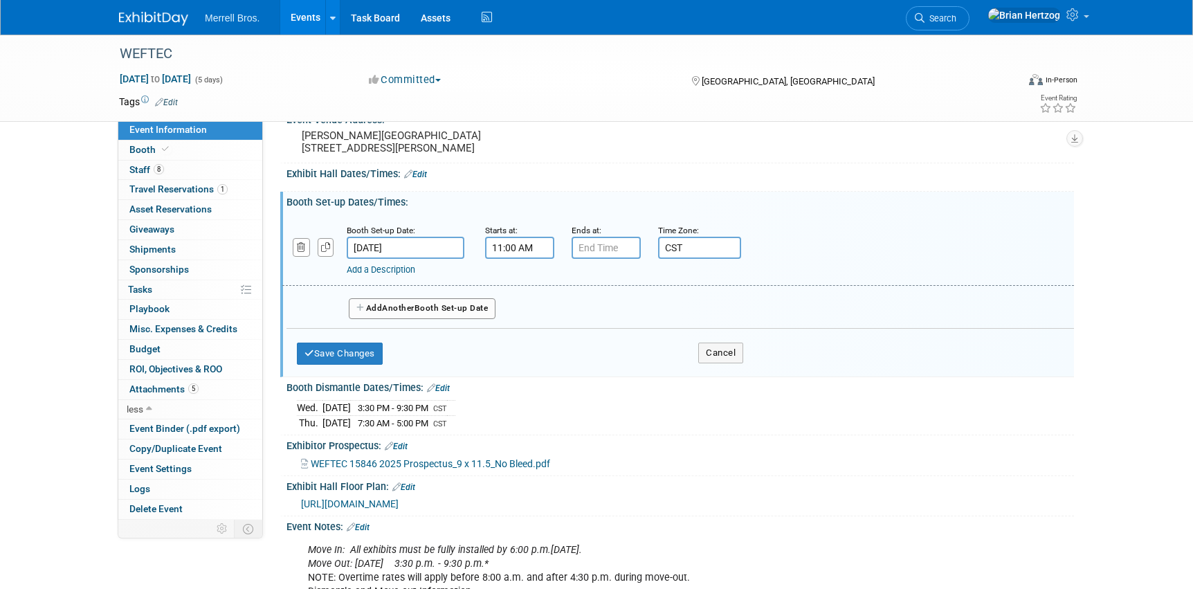
click at [401, 313] on span "Another" at bounding box center [398, 308] width 33 height 10
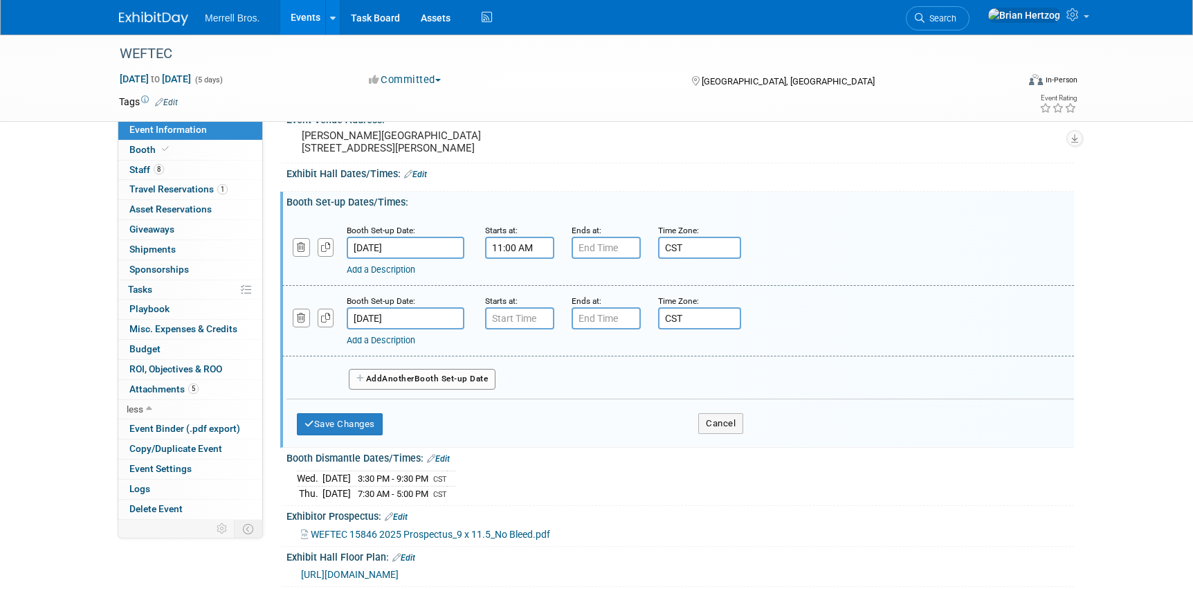
scroll to position [166, 0]
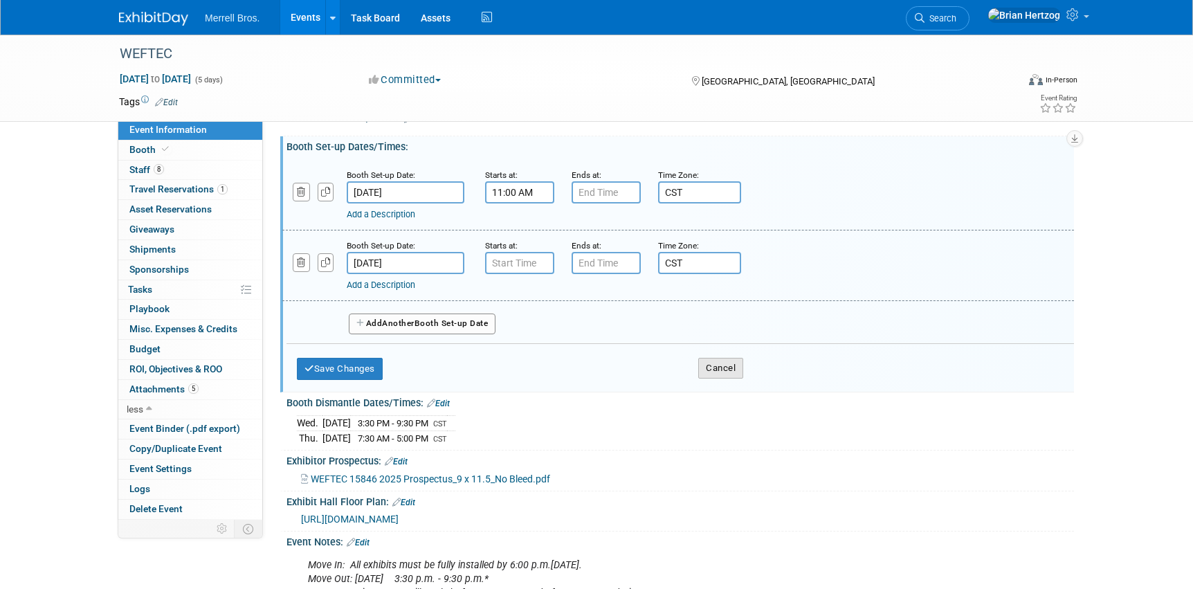
click at [708, 378] on button "Cancel" at bounding box center [720, 368] width 45 height 21
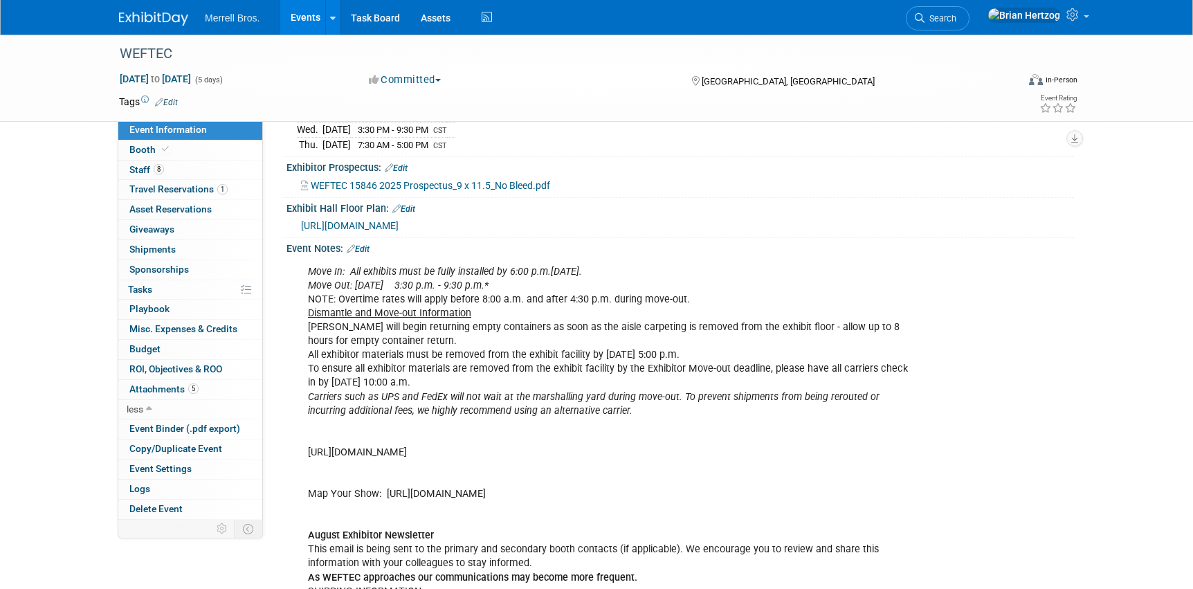
scroll to position [221, 0]
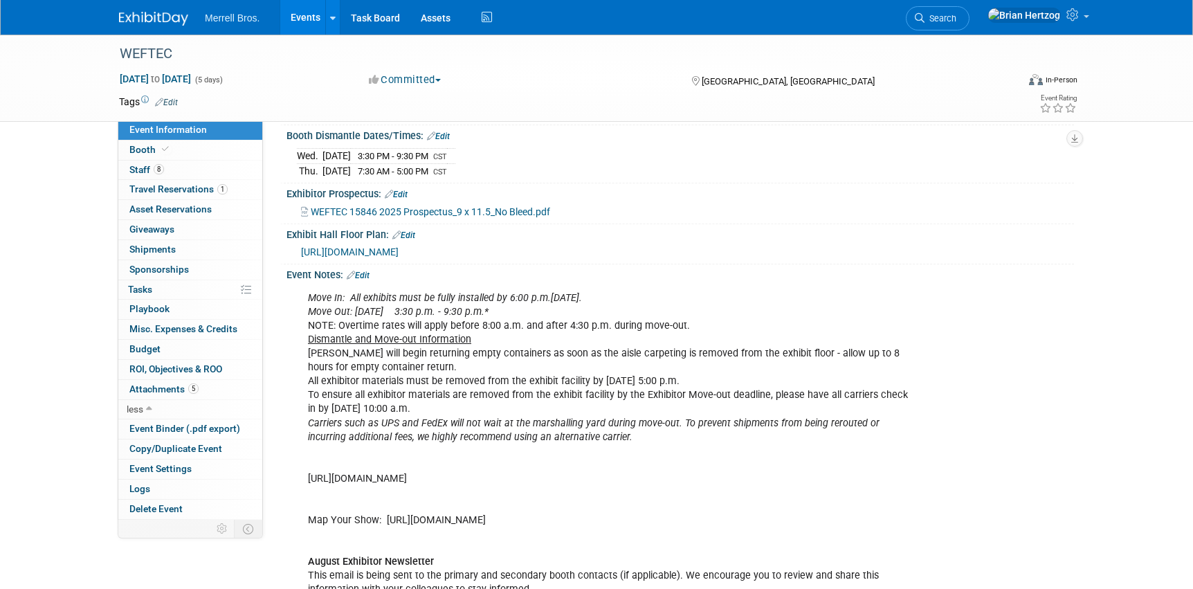
click at [363, 280] on link "Edit" at bounding box center [358, 275] width 23 height 10
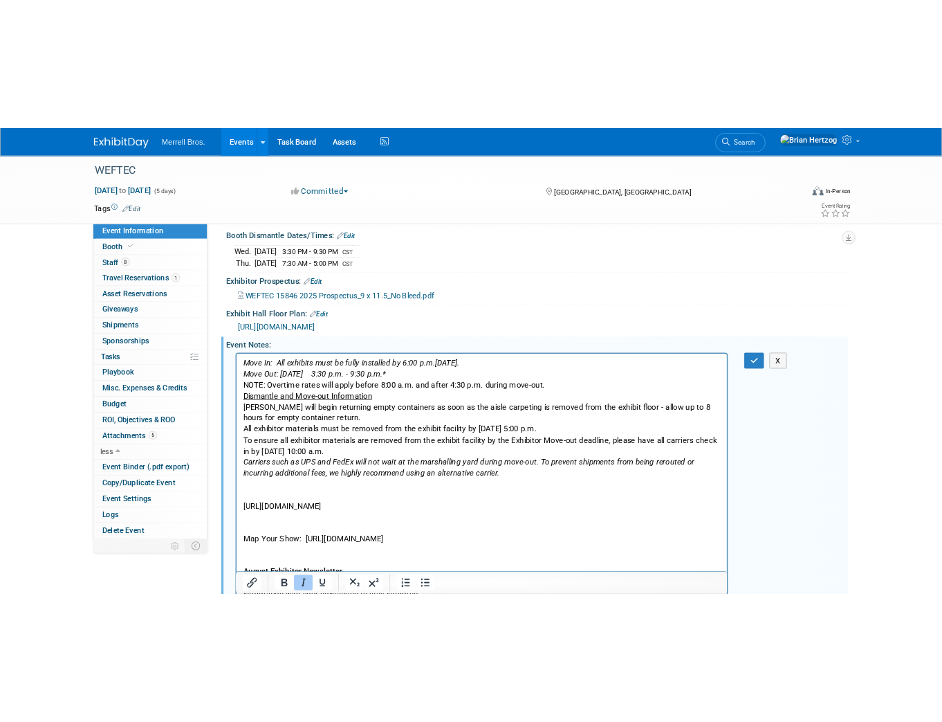
scroll to position [0, 0]
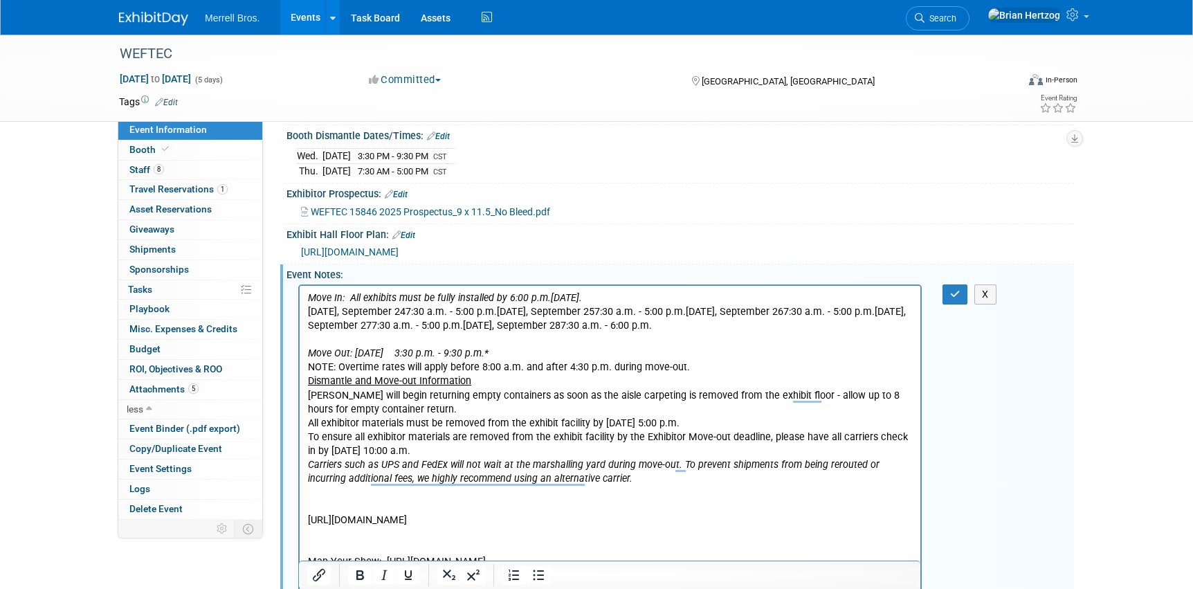
click at [425, 310] on p "[DATE], September 247:30 a.m. - 5:00 p.m.[DATE], September 257:30 a.m. - 5:00 p…" at bounding box center [610, 318] width 605 height 28
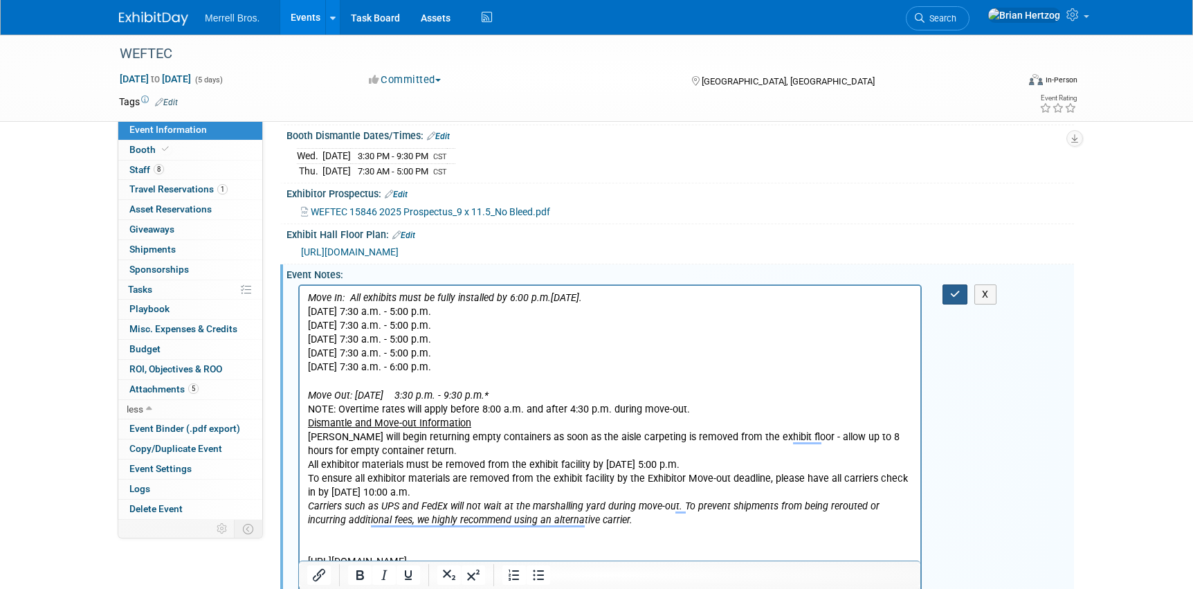
click at [959, 299] on icon "button" at bounding box center [955, 294] width 10 height 10
